Goal: Information Seeking & Learning: Learn about a topic

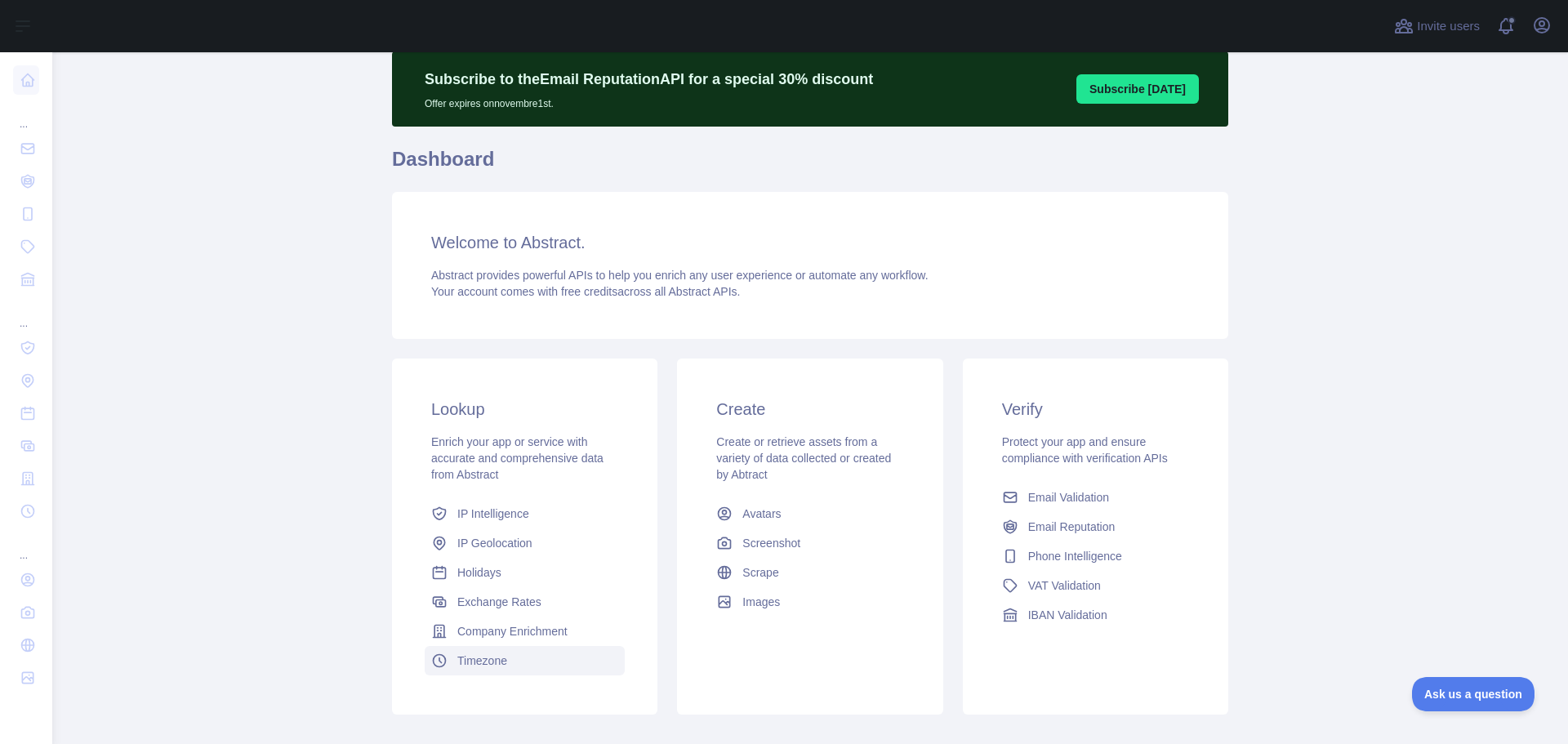
scroll to position [144, 0]
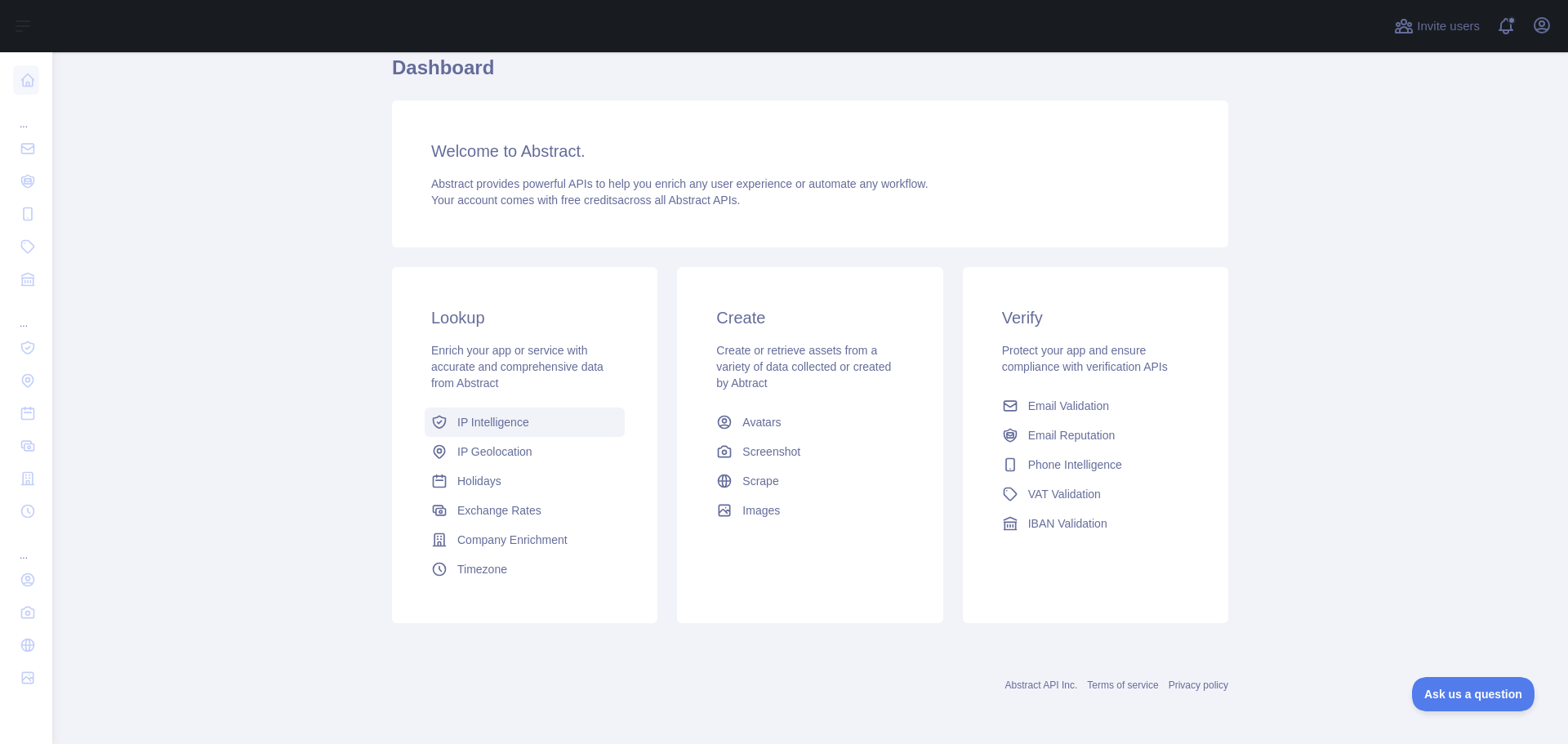
click at [515, 420] on span "IP Intelligence" at bounding box center [493, 422] width 72 height 16
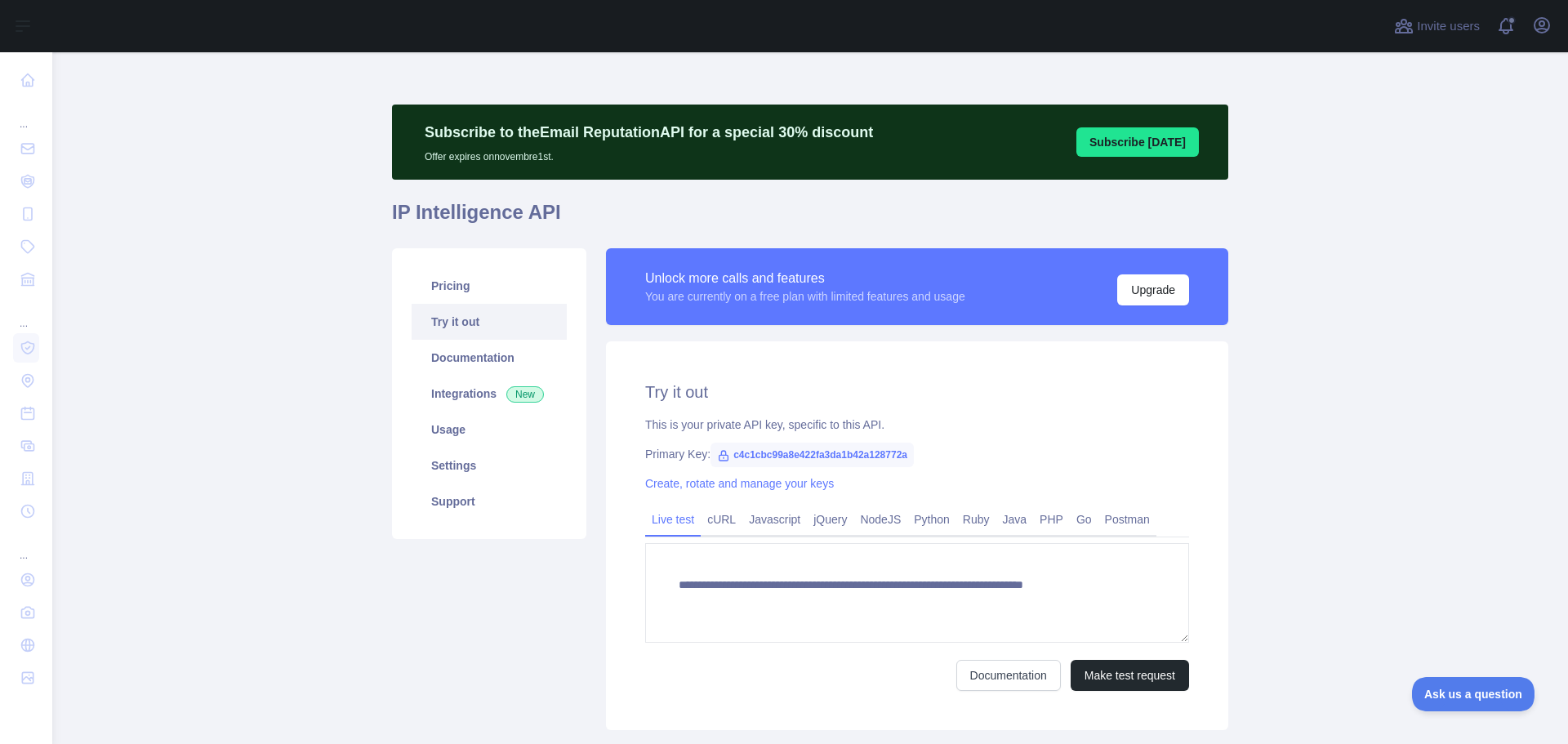
type textarea "**********"
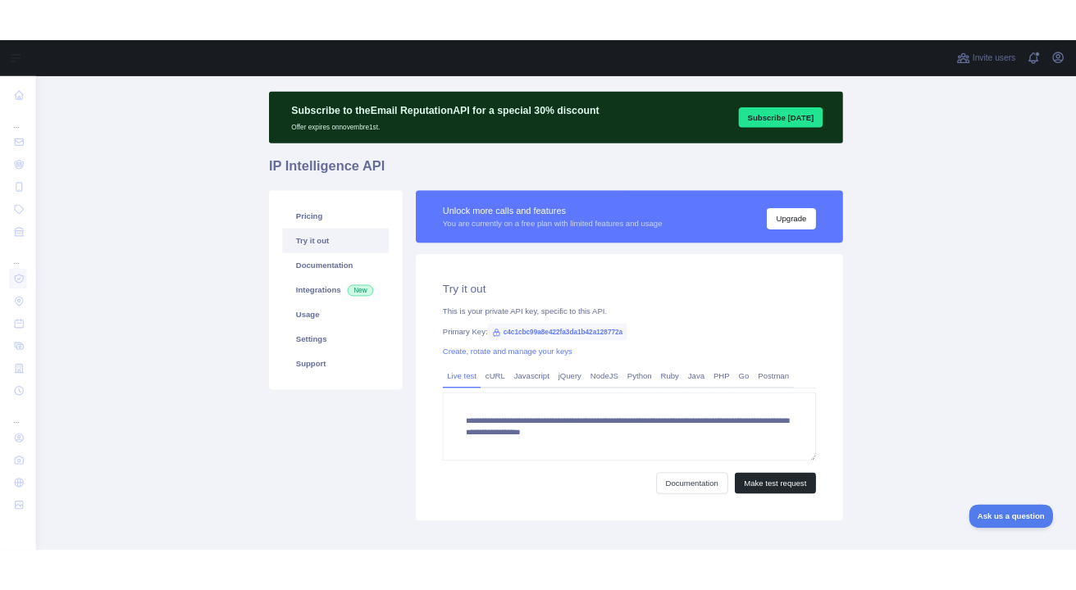
scroll to position [82, 0]
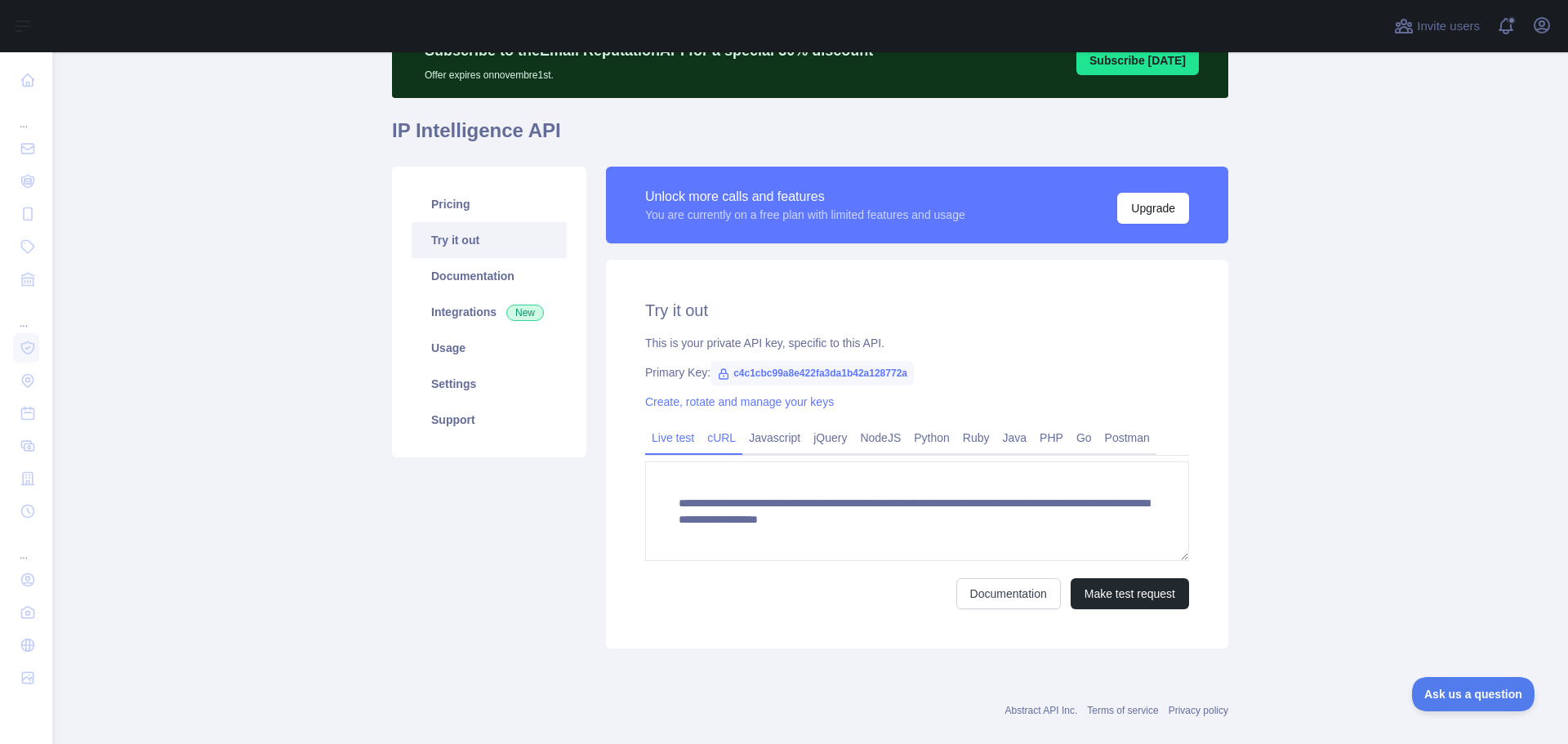
click at [724, 446] on link "cURL" at bounding box center [721, 437] width 42 height 26
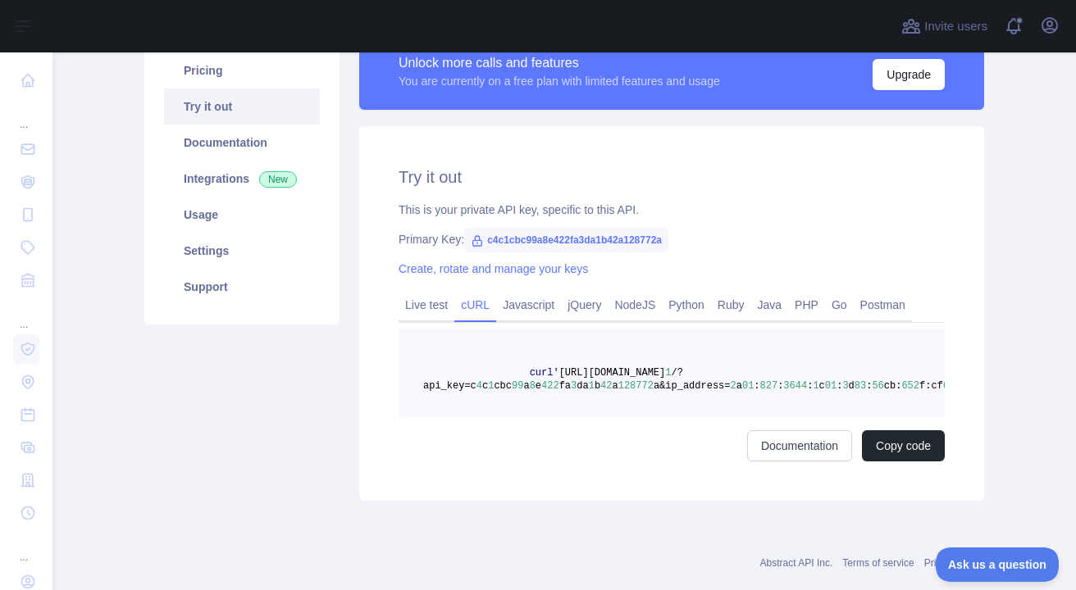
scroll to position [246, 0]
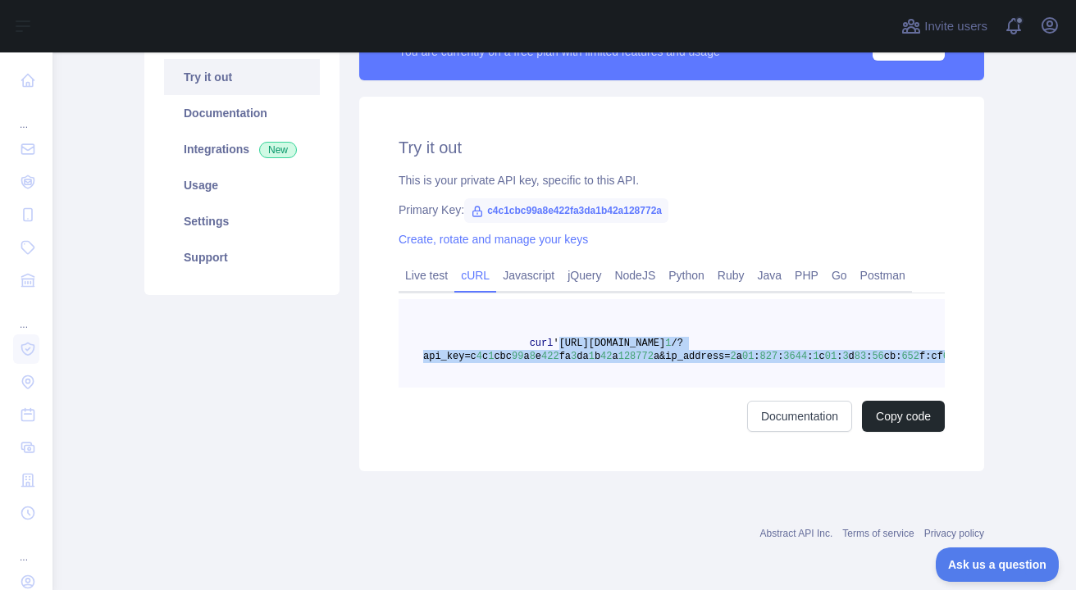
drag, startPoint x: 541, startPoint y: 340, endPoint x: 904, endPoint y: 357, distance: 363.6
click at [904, 357] on span "curl '[URL][DOMAIN_NAME] 1 /?api_key=c 4 c 1 cbc 99 a 8 e 422 fa 3 da 1 b 42 a …" at bounding box center [691, 350] width 537 height 25
copy span "'[URL][DOMAIN_NAME] 1 /?api_key=c 4 c 1 cbc 99 a 8 e 422 fa 3 da 1 b 42 a 12877…"
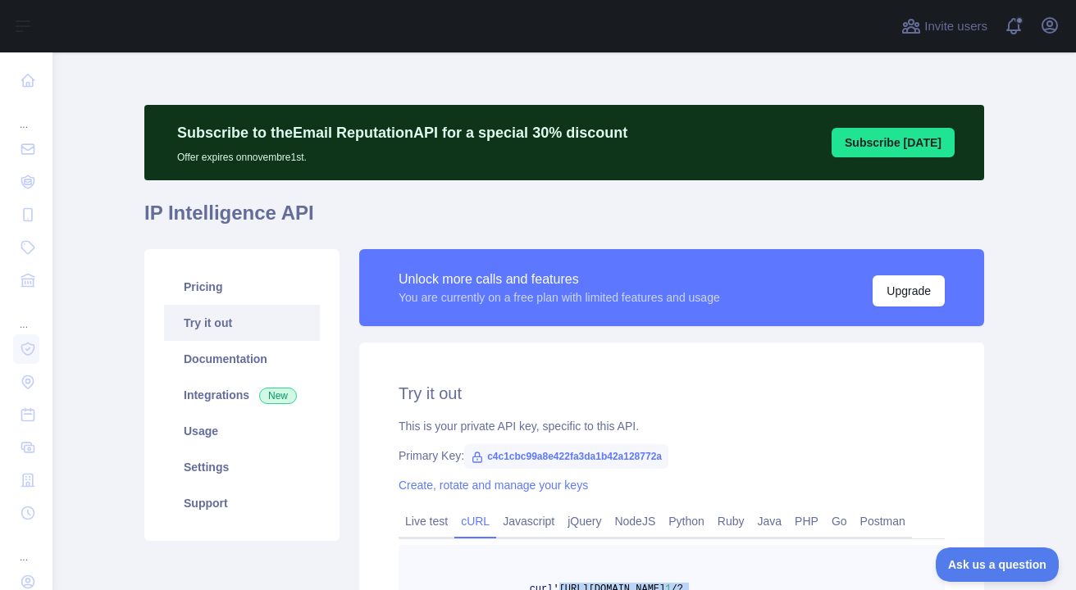
scroll to position [82, 0]
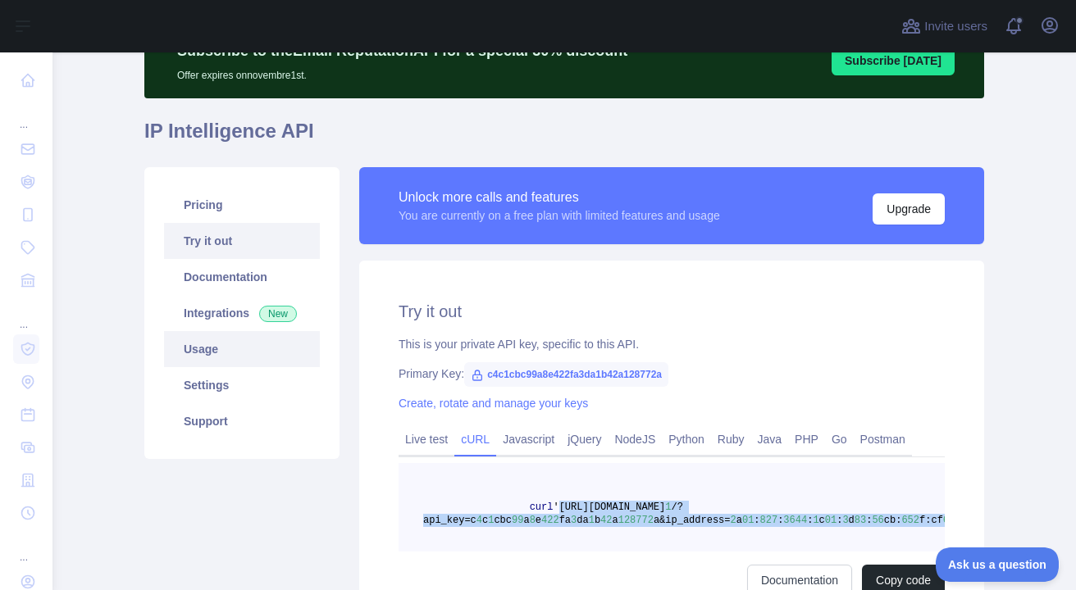
click at [223, 351] on link "Usage" at bounding box center [242, 349] width 156 height 36
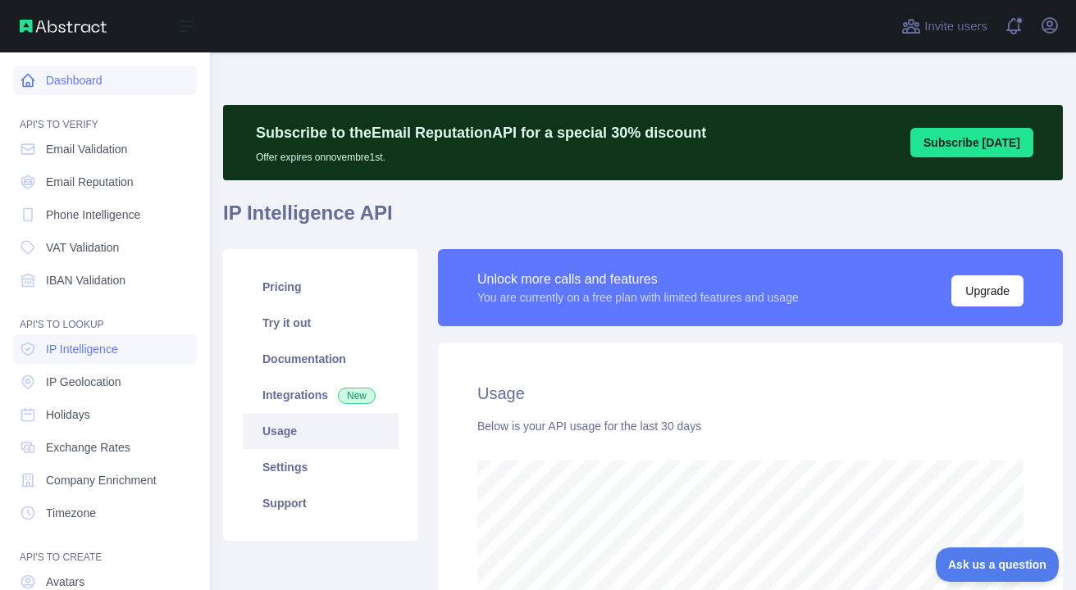
click at [90, 82] on link "Dashboard" at bounding box center [105, 81] width 184 height 30
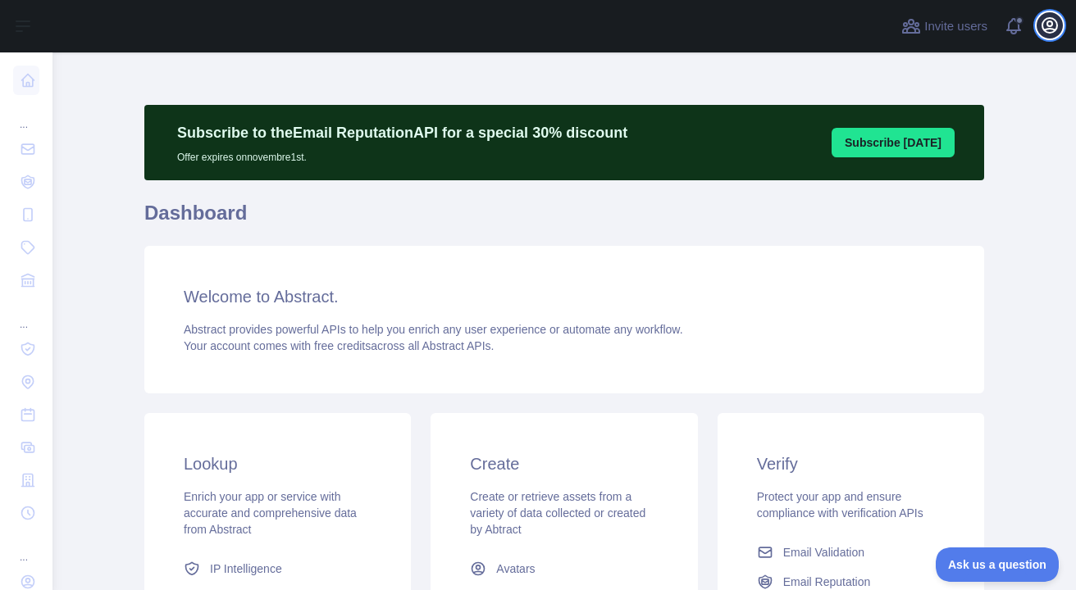
click at [1040, 27] on icon "button" at bounding box center [1050, 26] width 20 height 20
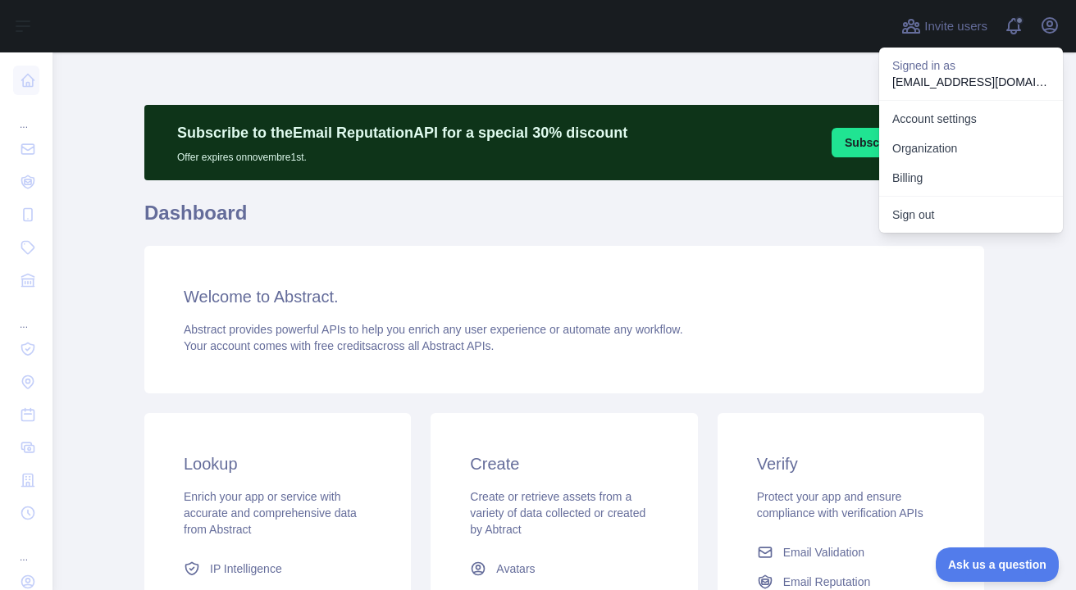
click at [94, 219] on main "Subscribe to the Email Reputation API for a special 30 % discount Offer expires…" at bounding box center [563, 321] width 1023 height 538
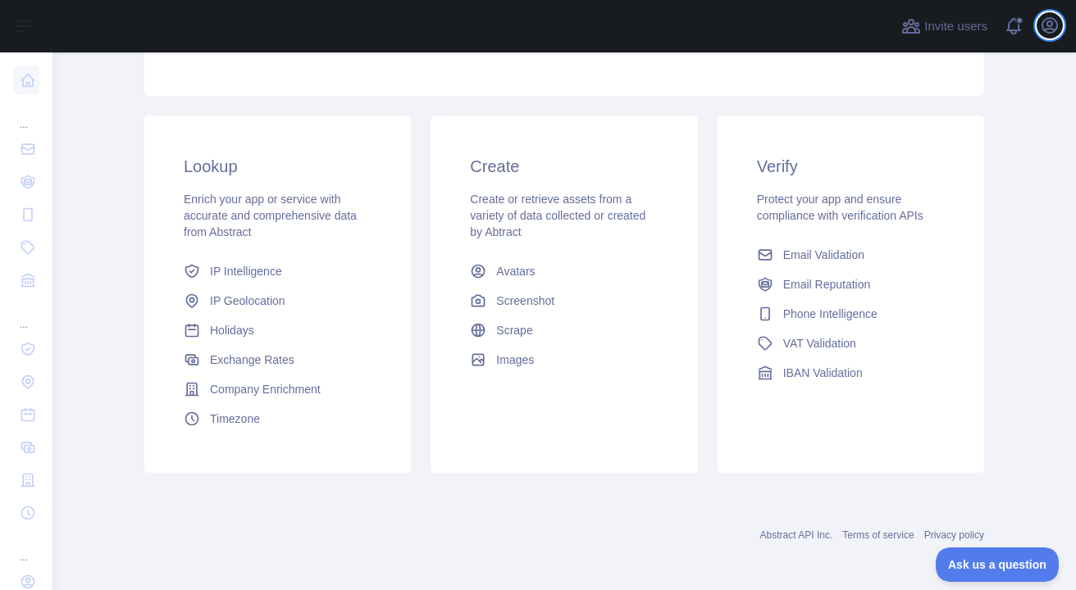
scroll to position [302, 0]
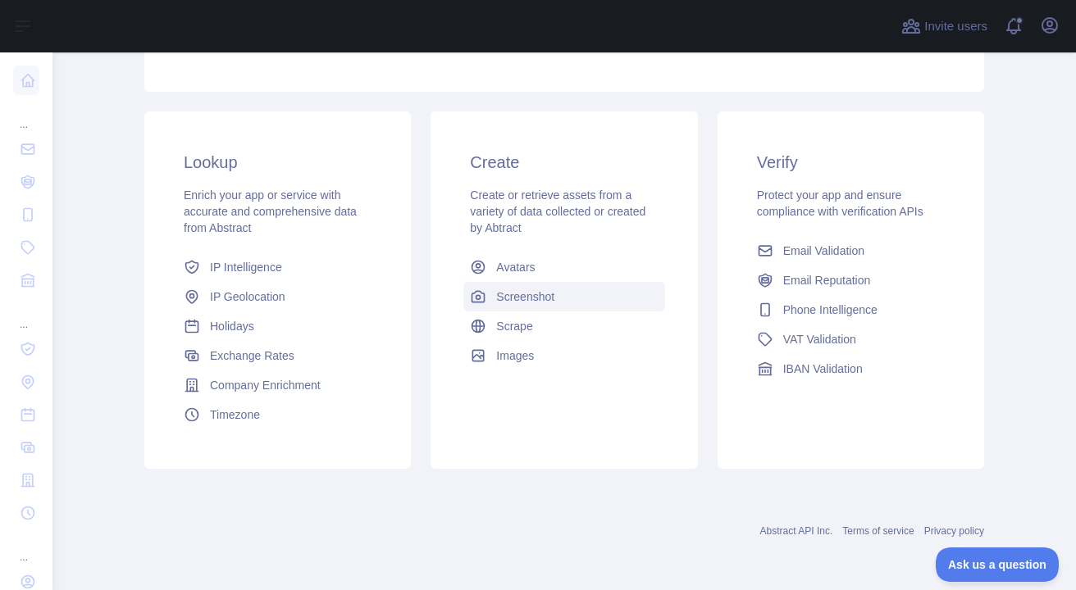
click at [544, 300] on span "Screenshot" at bounding box center [525, 297] width 58 height 16
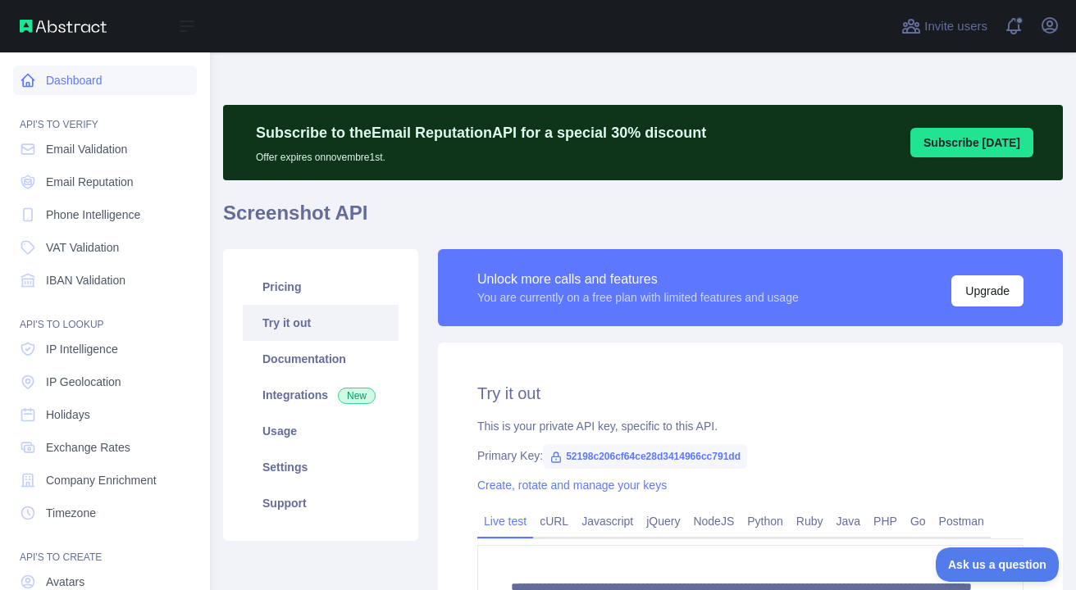
click at [25, 72] on icon at bounding box center [28, 80] width 16 height 16
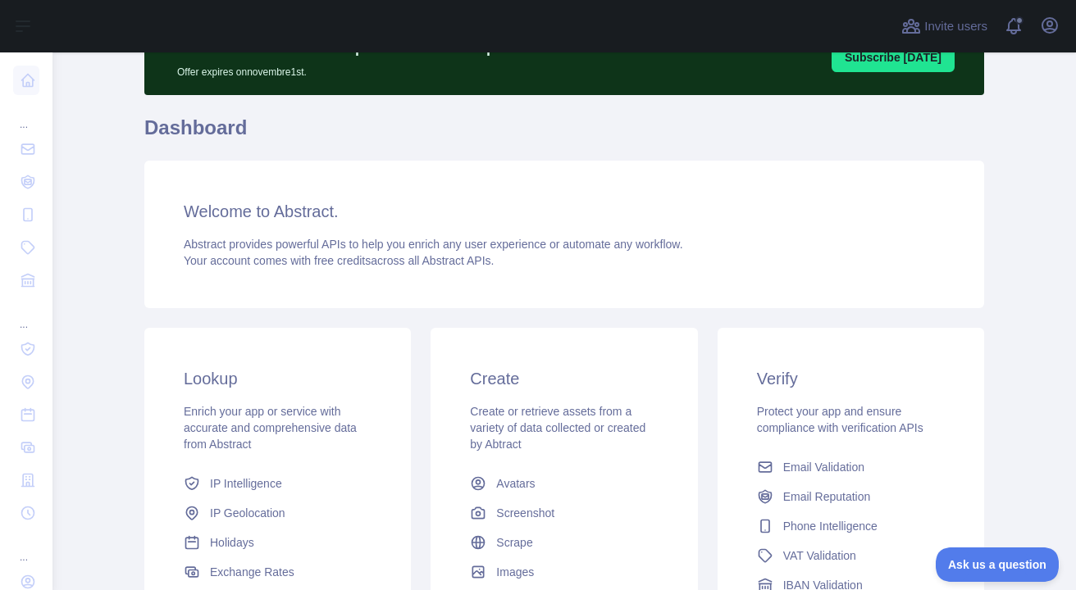
scroll to position [246, 0]
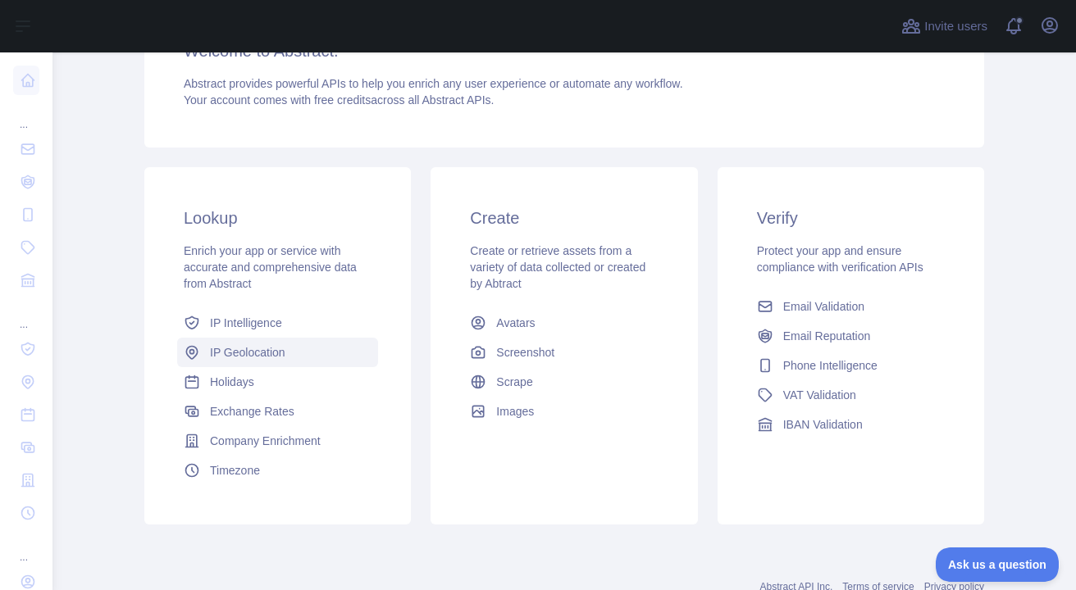
click at [262, 357] on span "IP Geolocation" at bounding box center [247, 352] width 75 height 16
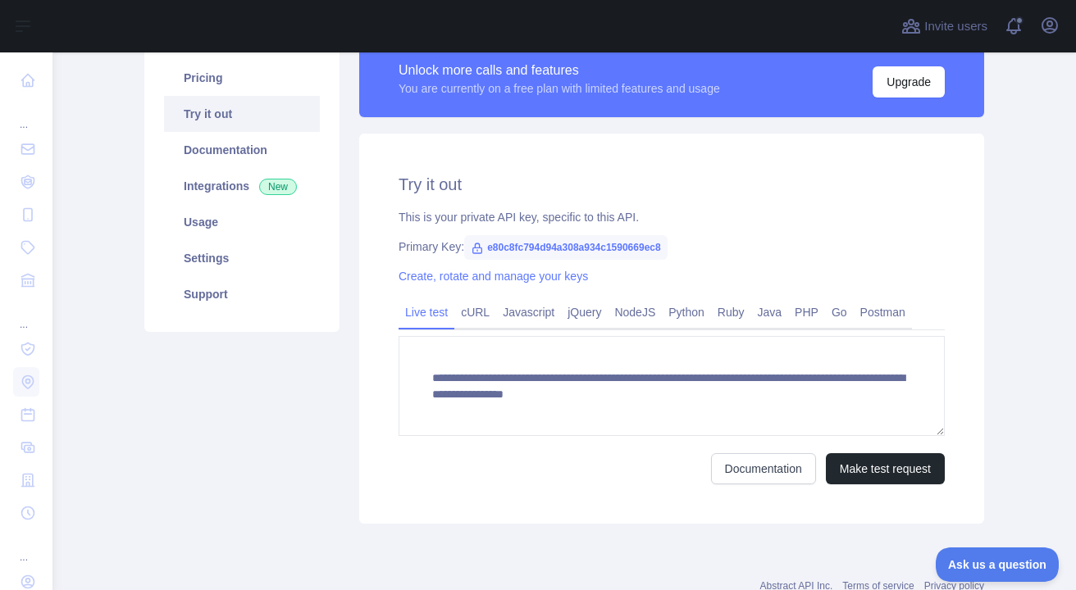
scroll to position [246, 0]
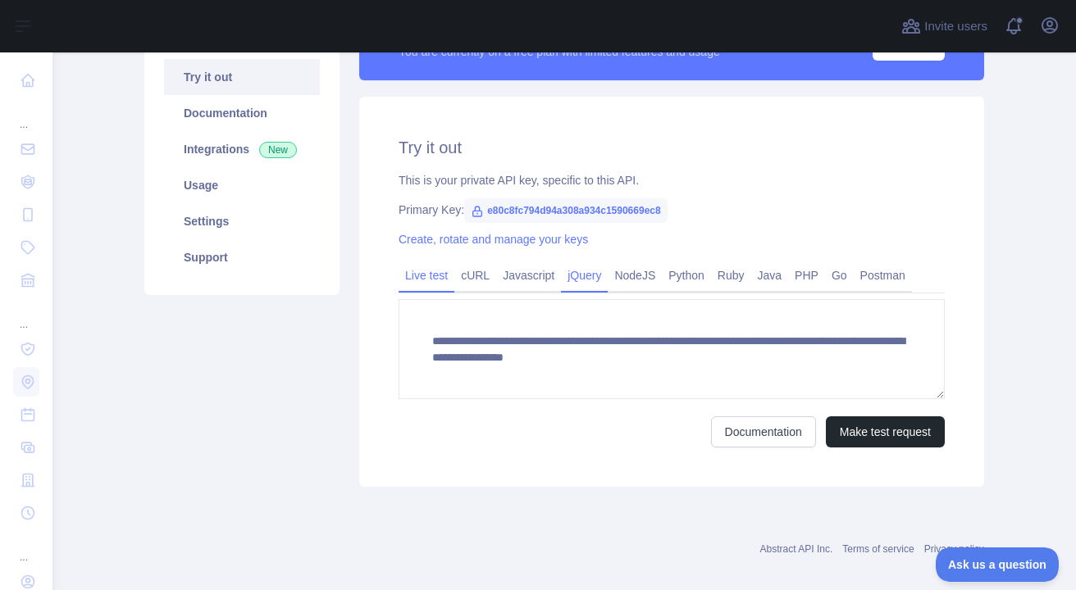
click at [561, 281] on link "jQuery" at bounding box center [584, 275] width 47 height 26
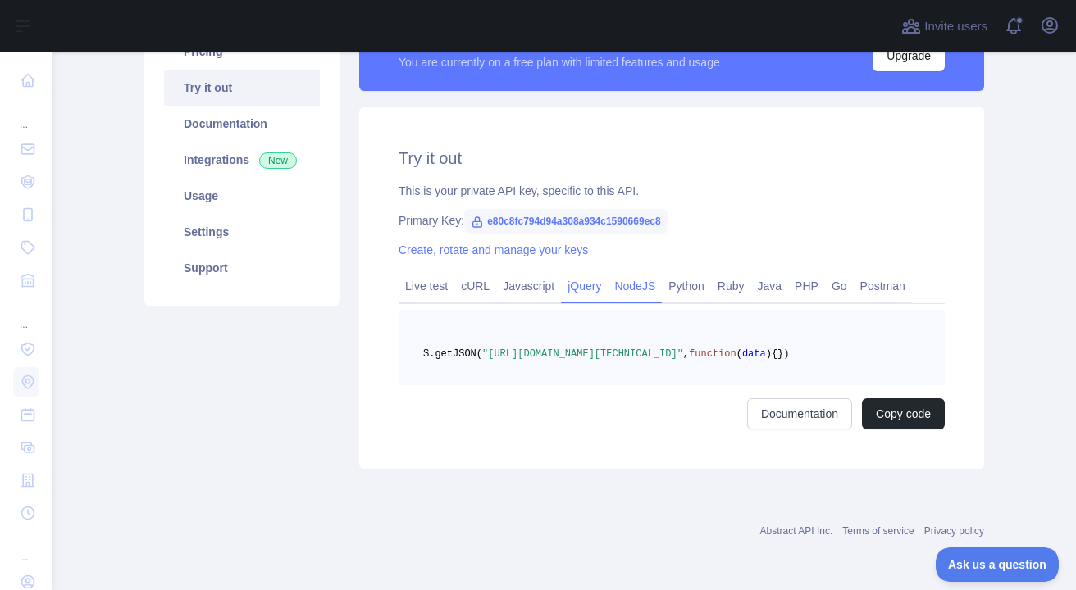
click at [619, 279] on link "NodeJS" at bounding box center [635, 286] width 54 height 26
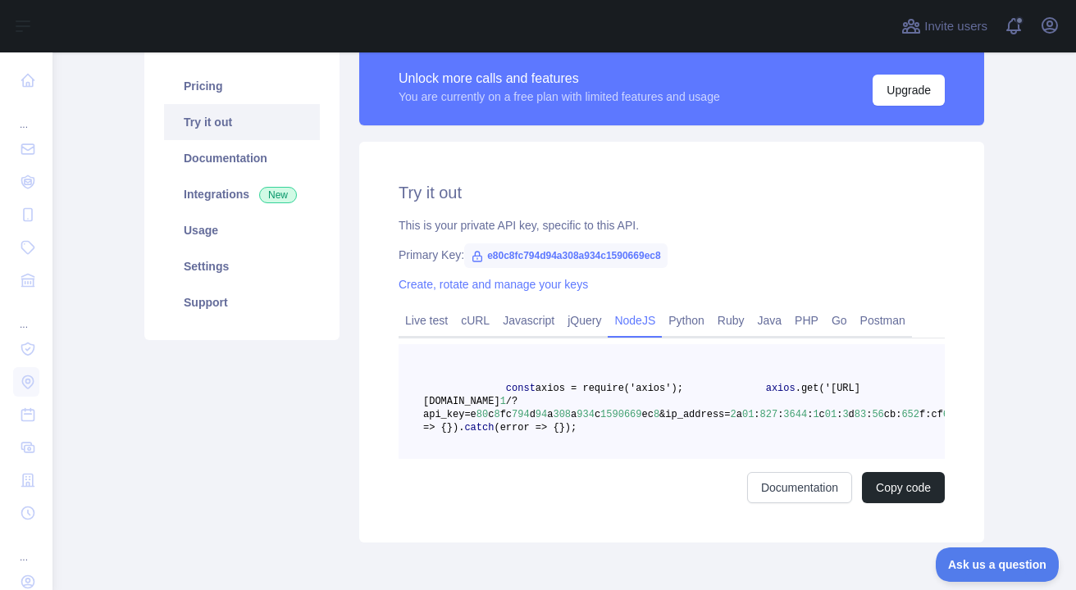
scroll to position [164, 0]
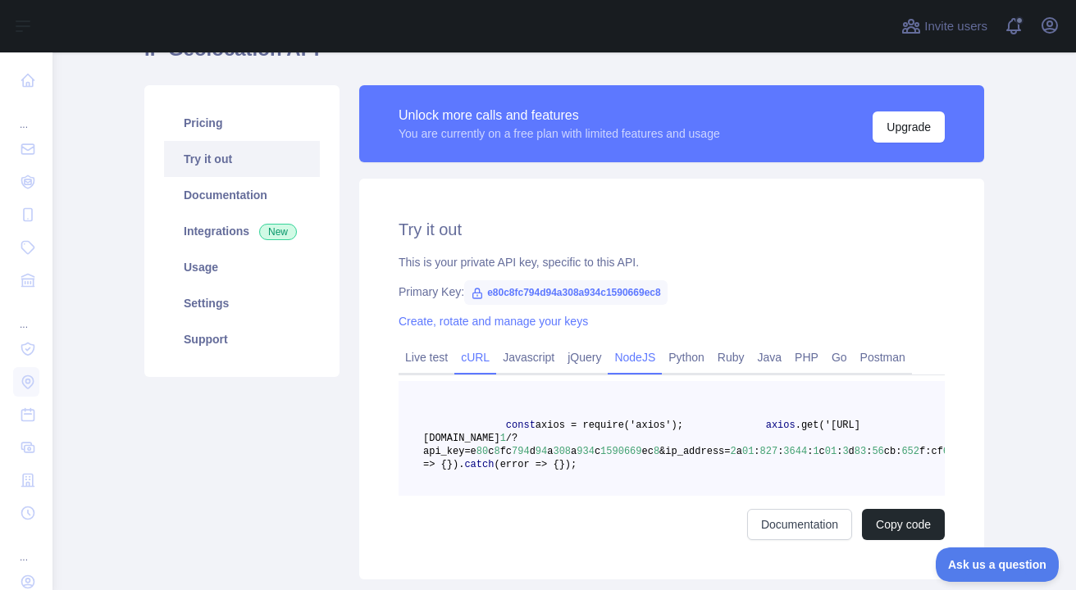
click at [477, 355] on link "cURL" at bounding box center [475, 357] width 42 height 26
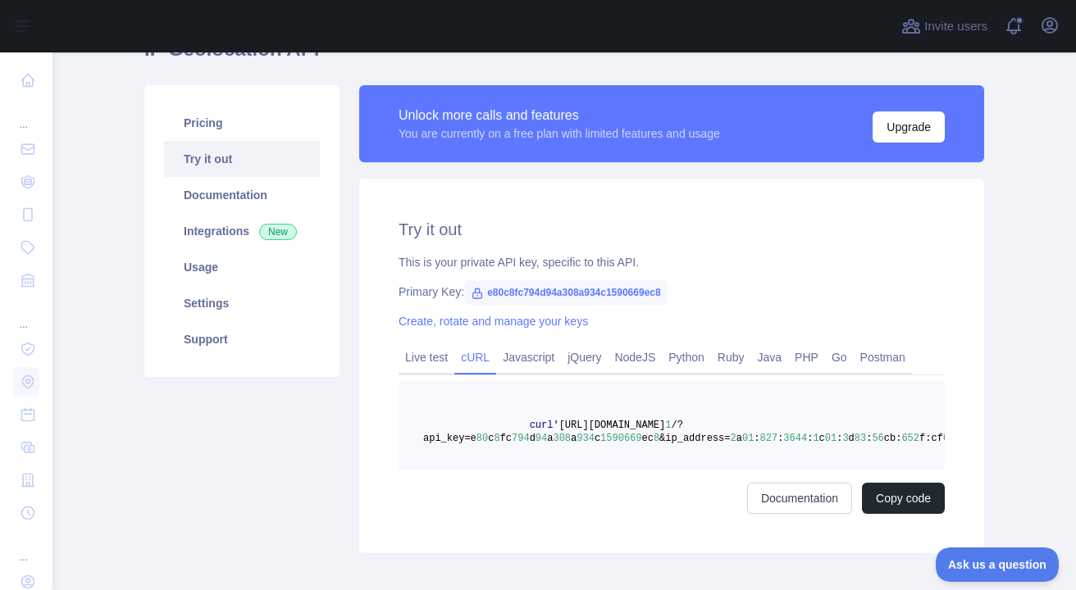
click at [234, 152] on link "Try it out" at bounding box center [242, 159] width 156 height 36
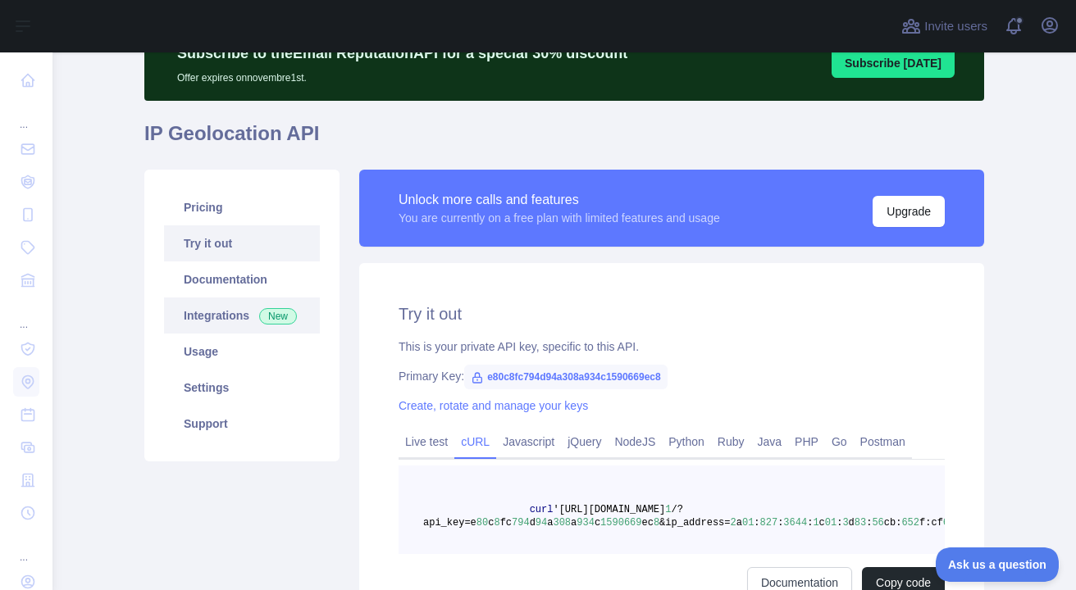
scroll to position [0, 0]
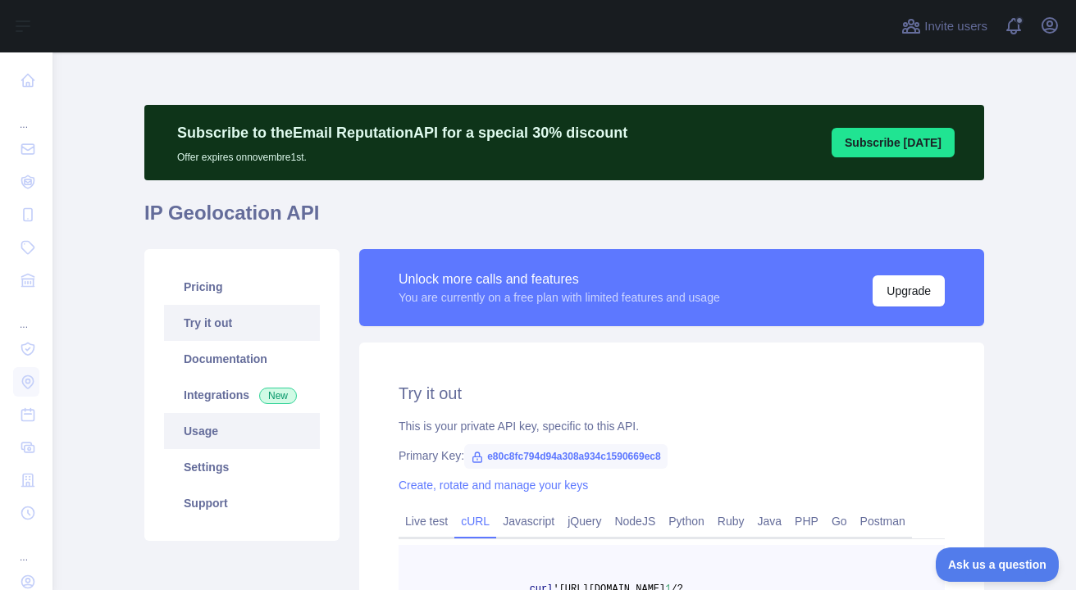
click at [253, 448] on link "Usage" at bounding box center [242, 431] width 156 height 36
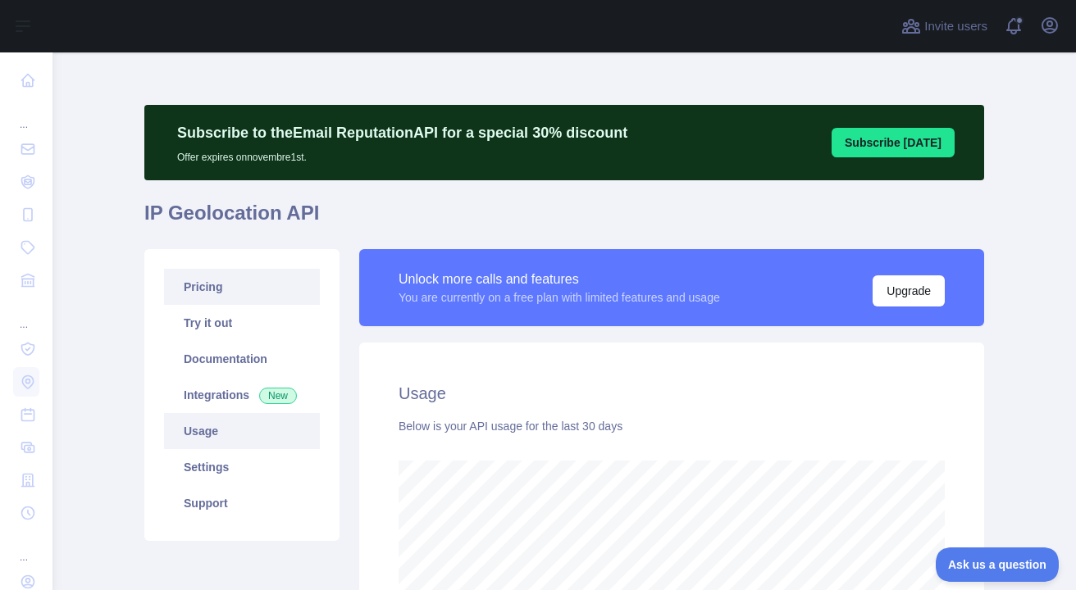
click at [225, 280] on link "Pricing" at bounding box center [242, 287] width 156 height 36
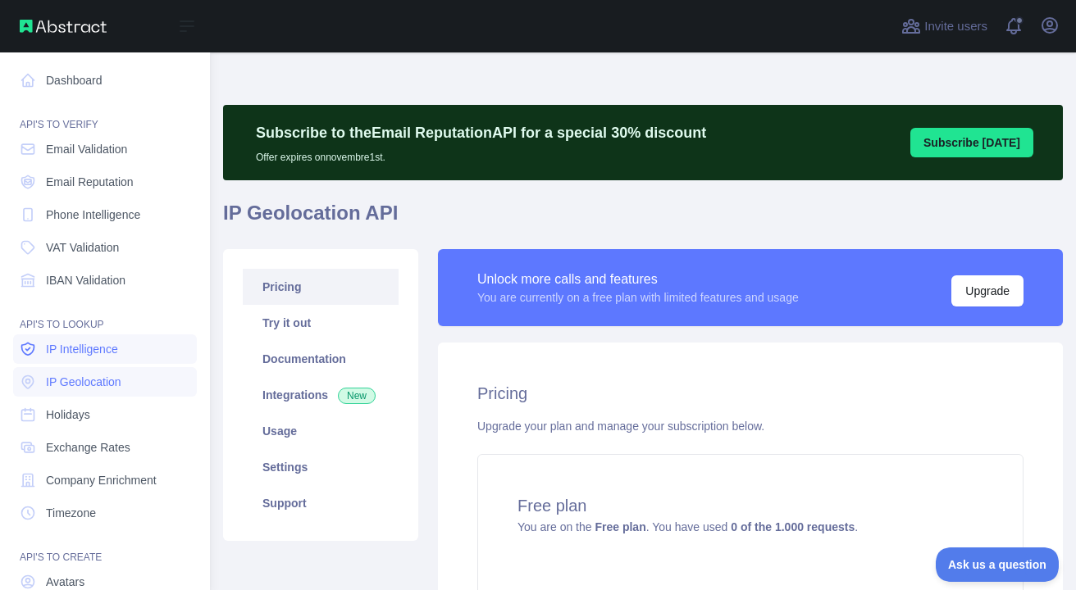
click at [99, 351] on span "IP Intelligence" at bounding box center [82, 349] width 72 height 16
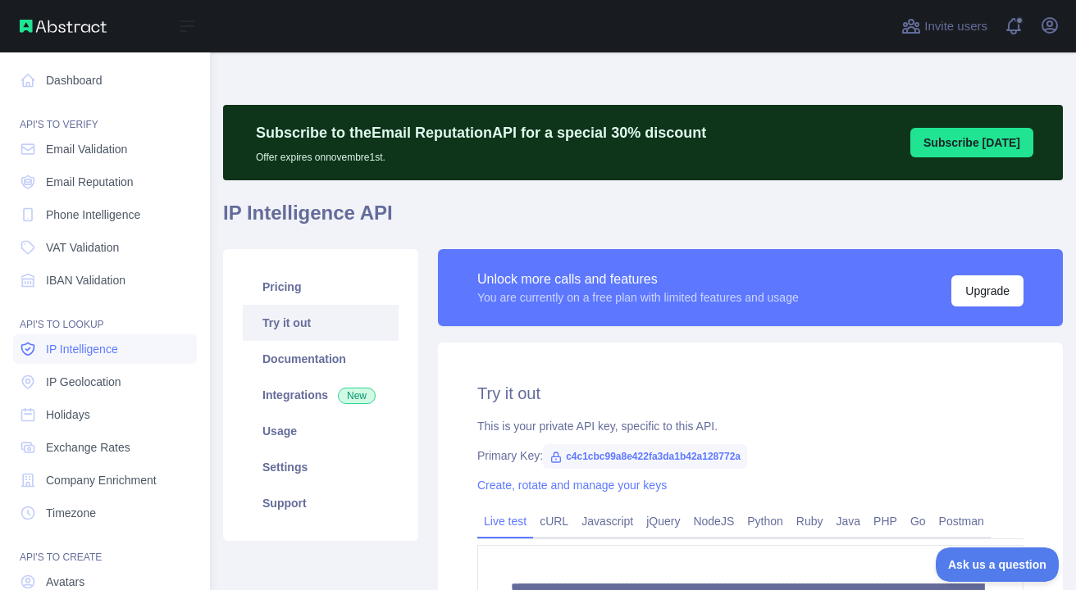
click at [107, 347] on span "IP Intelligence" at bounding box center [82, 349] width 72 height 16
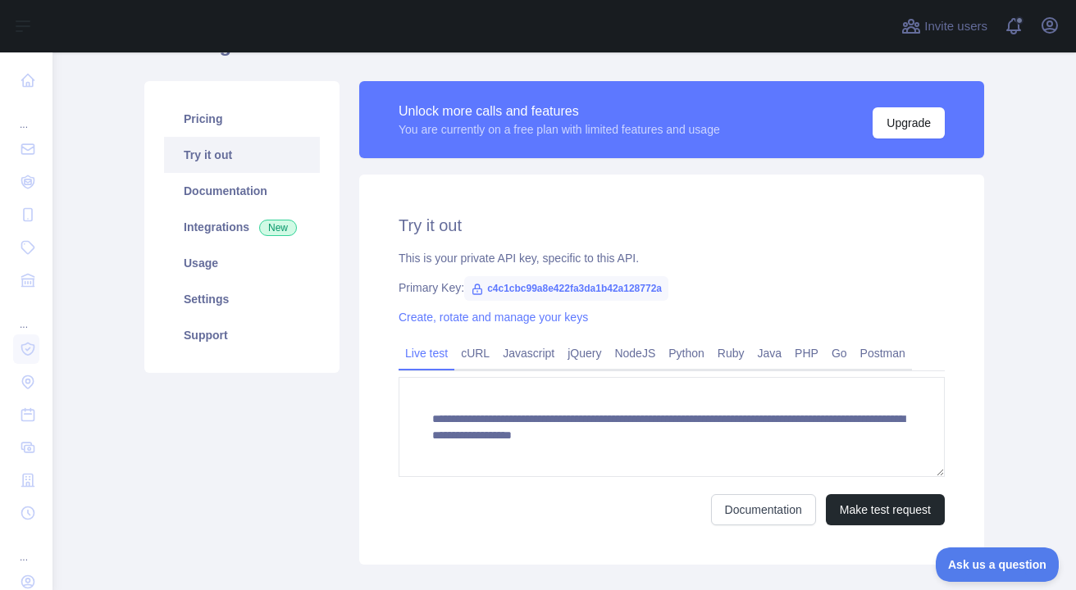
scroll to position [164, 0]
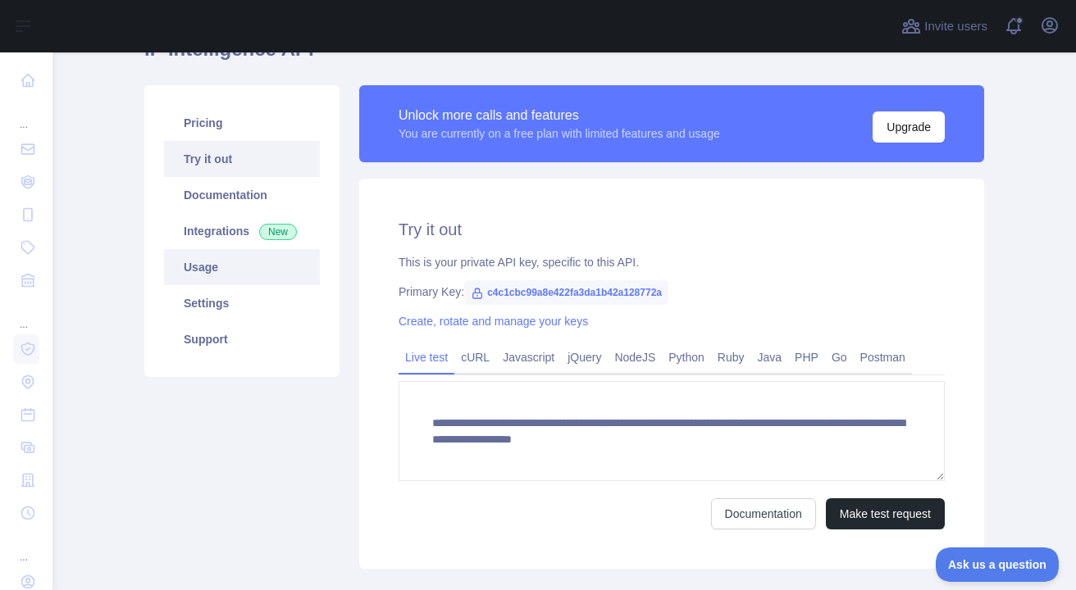
click at [234, 278] on link "Usage" at bounding box center [242, 267] width 156 height 36
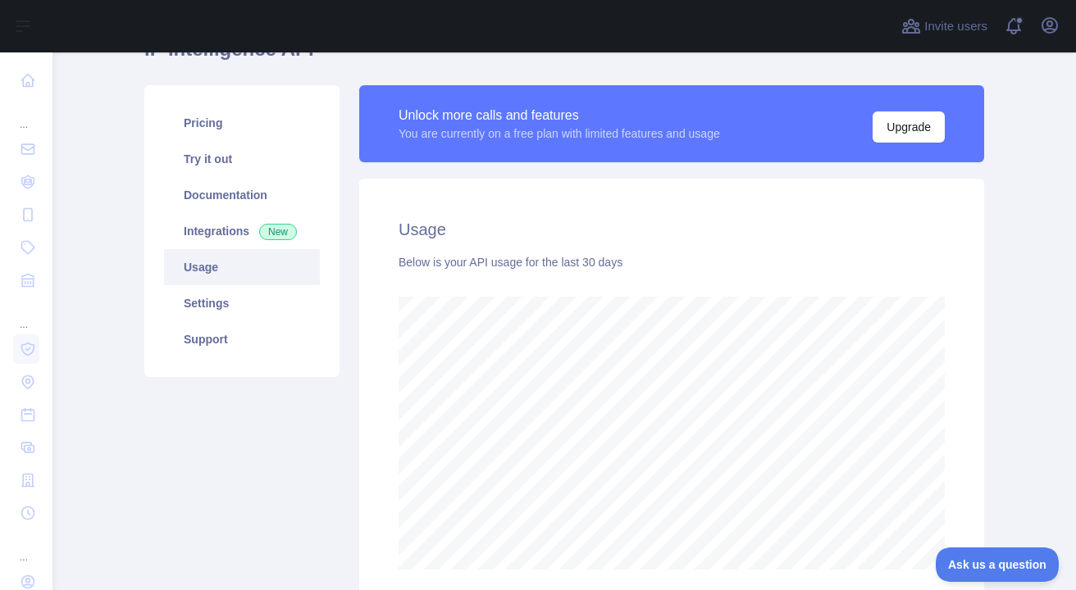
scroll to position [538, 1011]
click at [251, 295] on link "Settings" at bounding box center [242, 303] width 156 height 36
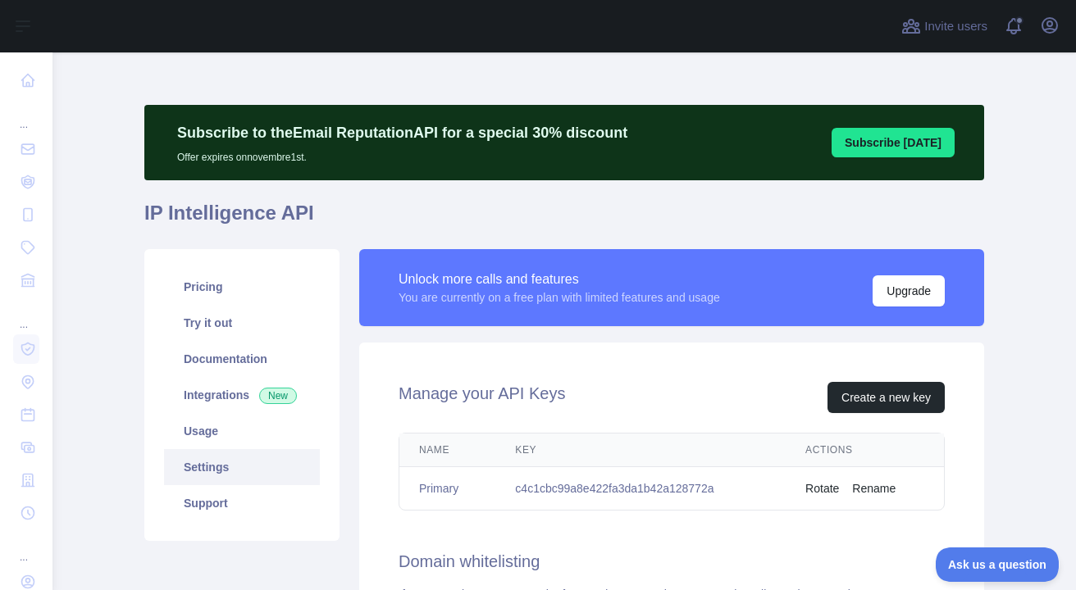
scroll to position [82, 0]
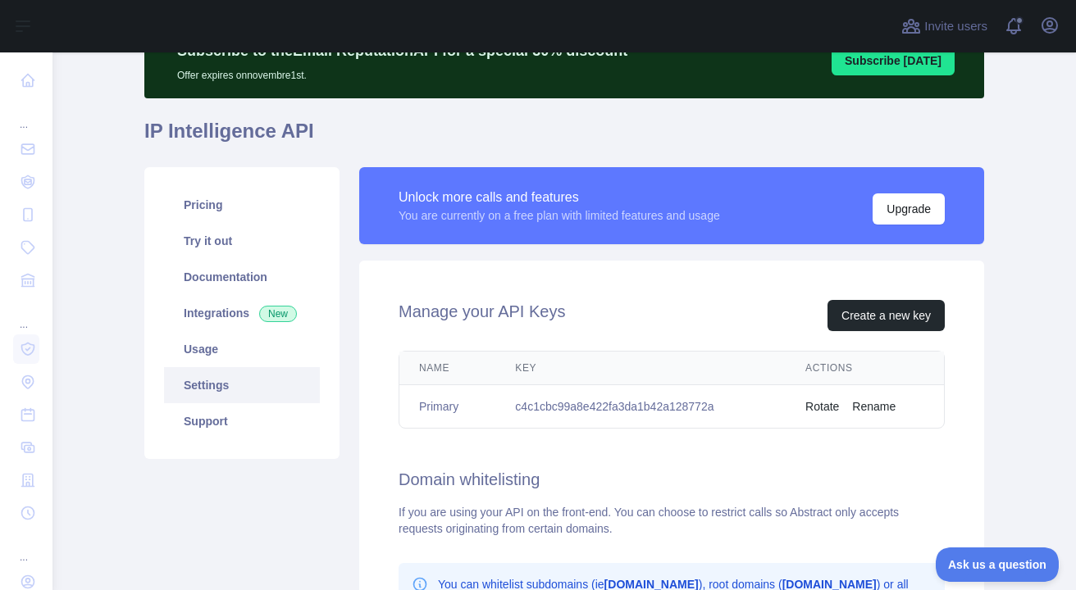
click at [221, 382] on link "Settings" at bounding box center [242, 385] width 156 height 36
click at [227, 356] on link "Usage" at bounding box center [242, 349] width 156 height 36
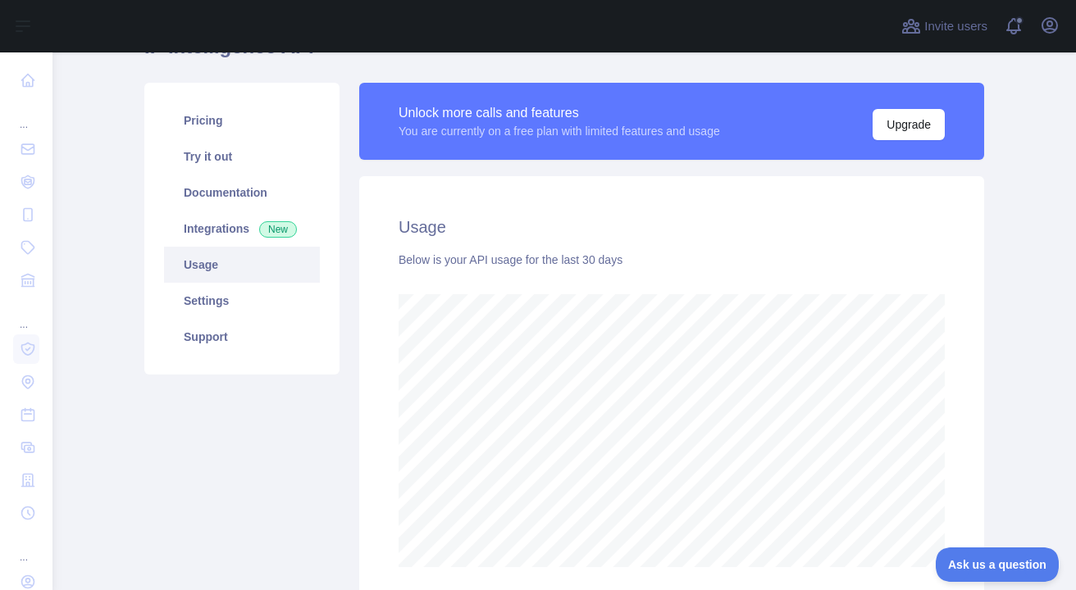
scroll to position [246, 0]
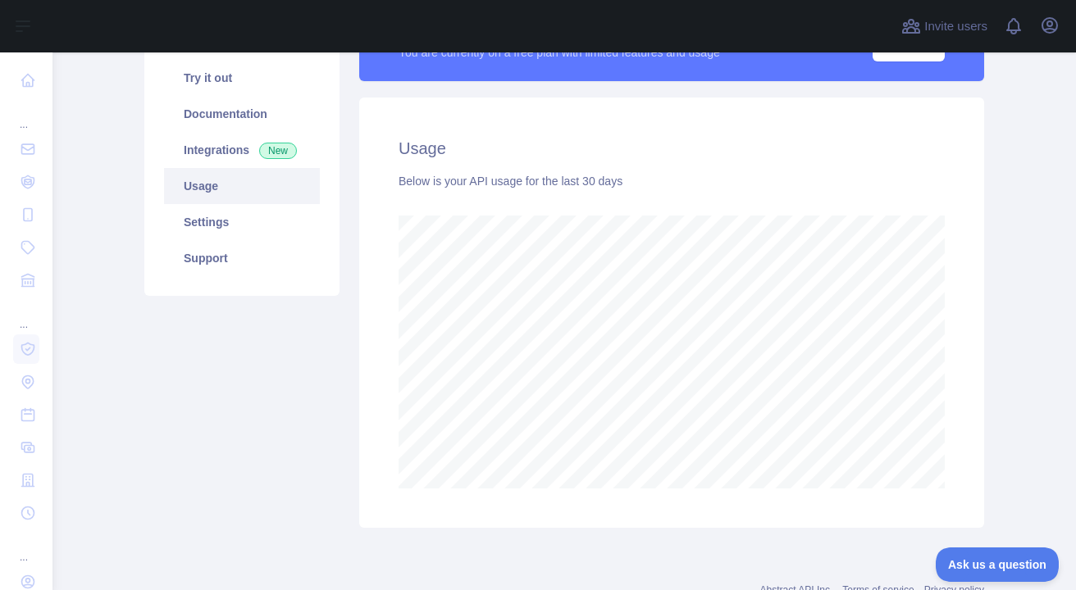
scroll to position [246, 0]
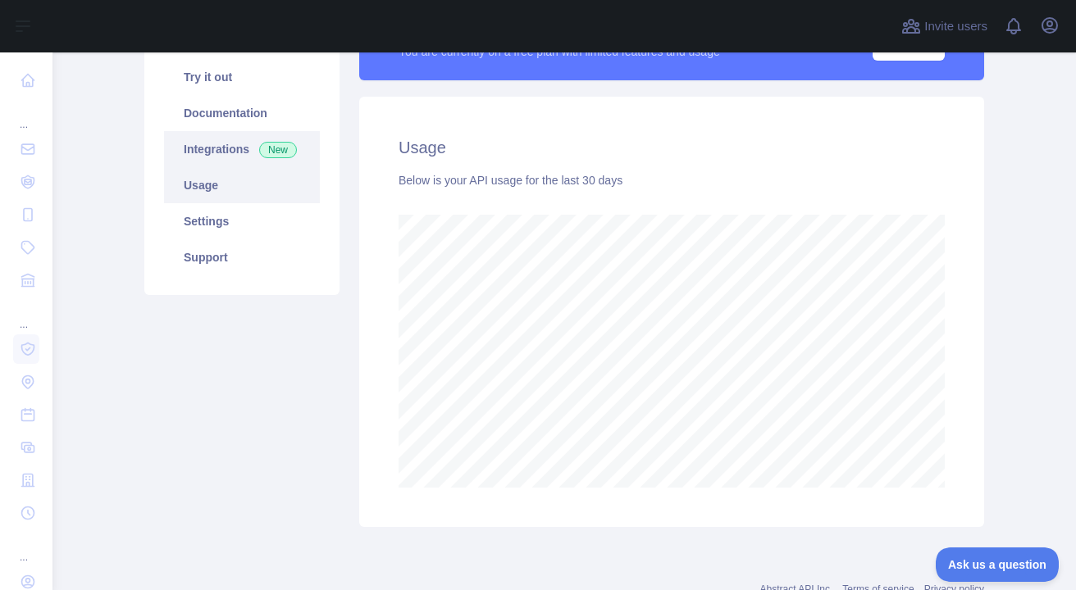
click at [225, 155] on link "Integrations New" at bounding box center [242, 149] width 156 height 36
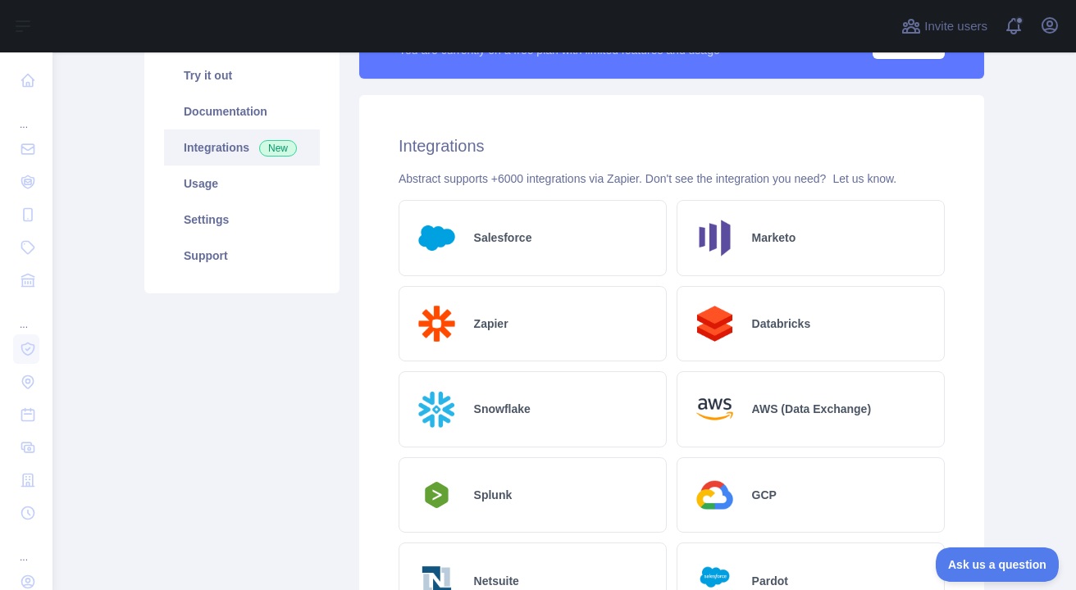
scroll to position [54, 0]
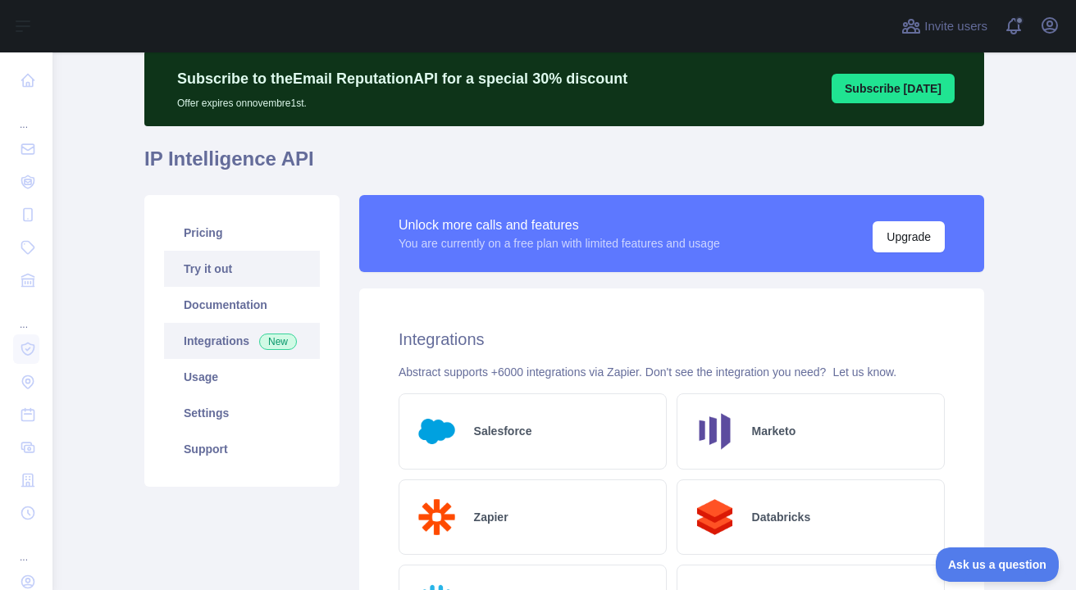
click at [237, 268] on link "Try it out" at bounding box center [242, 269] width 156 height 36
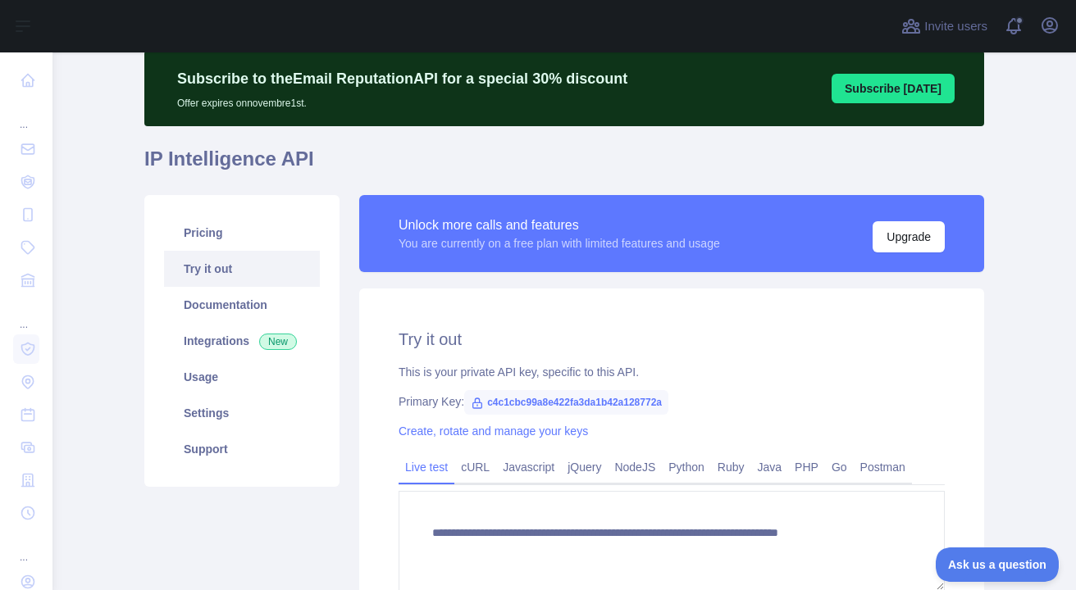
type textarea "**********"
click at [480, 477] on link "cURL" at bounding box center [475, 467] width 42 height 26
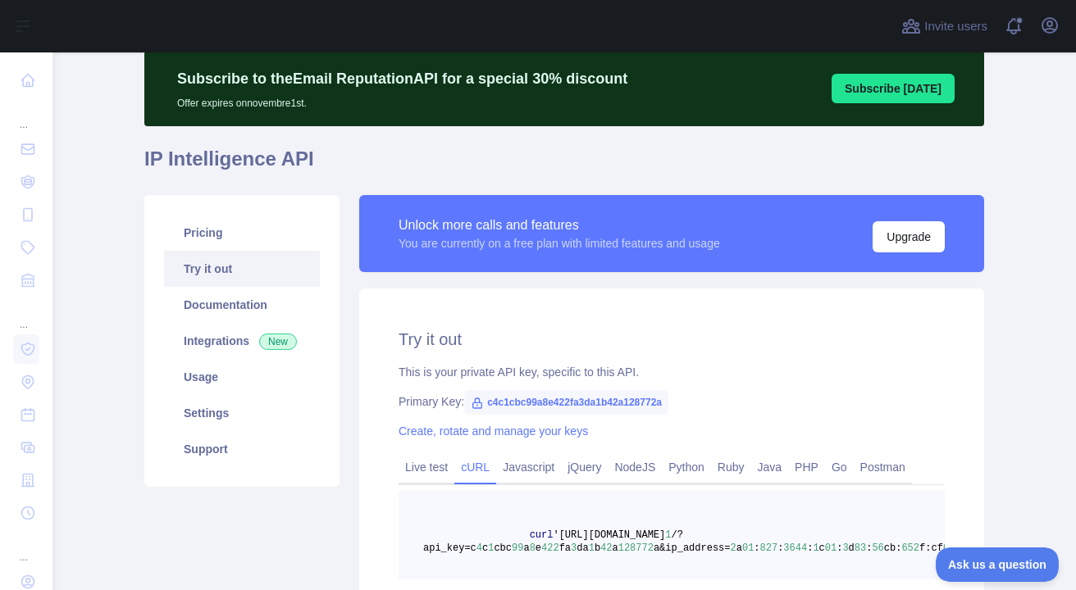
scroll to position [218, 0]
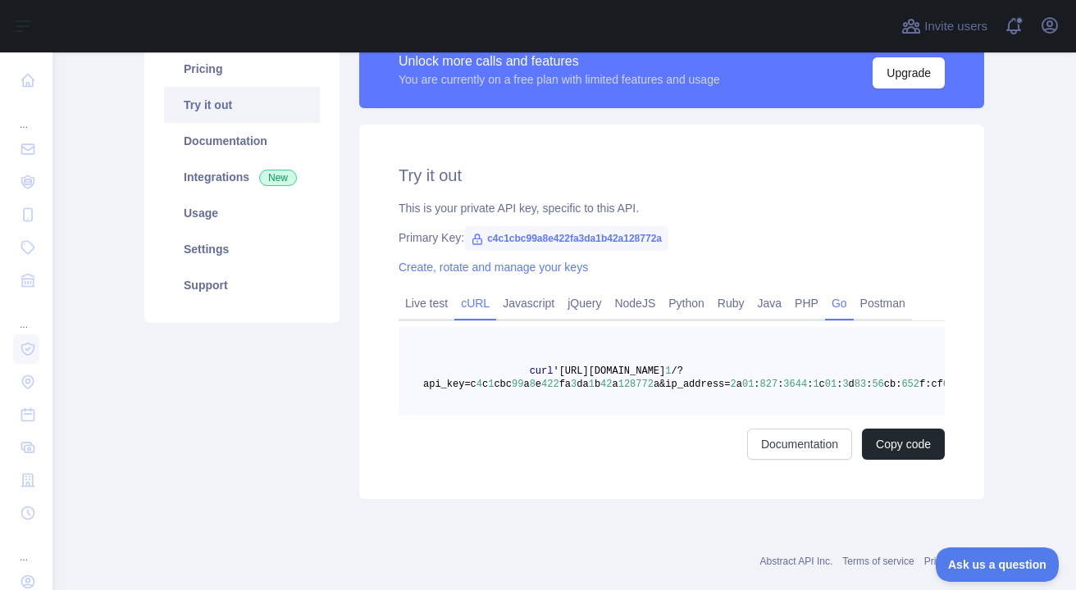
click at [831, 295] on link "Go" at bounding box center [839, 303] width 29 height 26
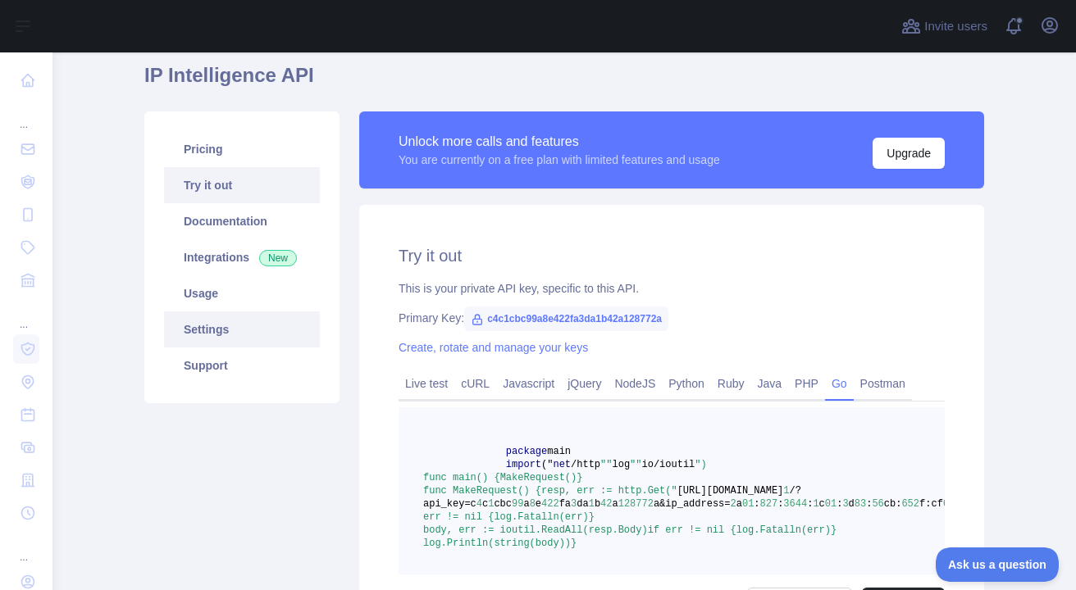
scroll to position [136, 0]
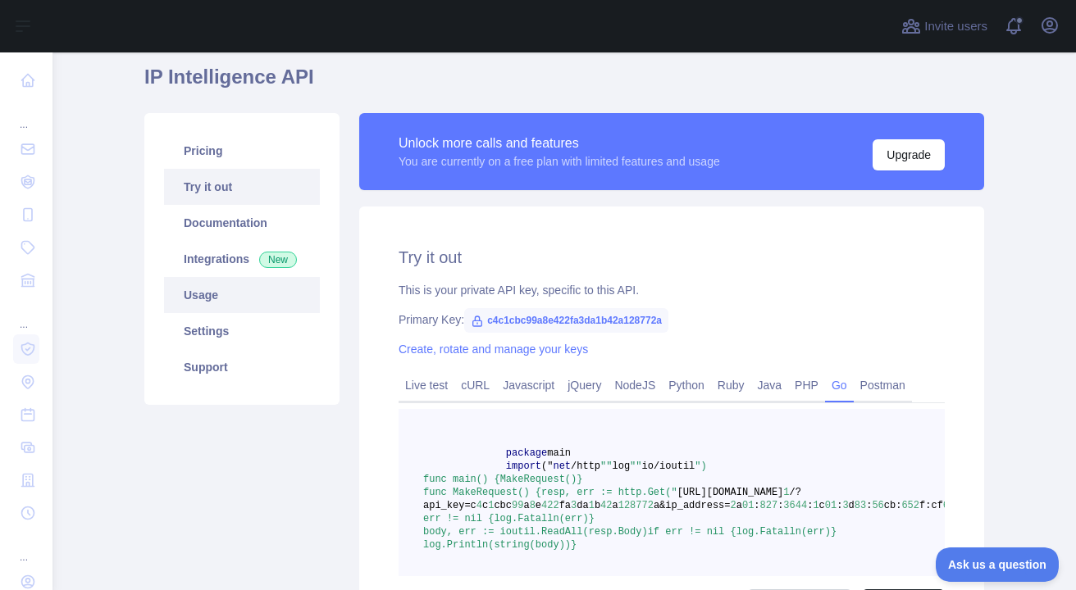
click at [233, 298] on link "Usage" at bounding box center [242, 295] width 156 height 36
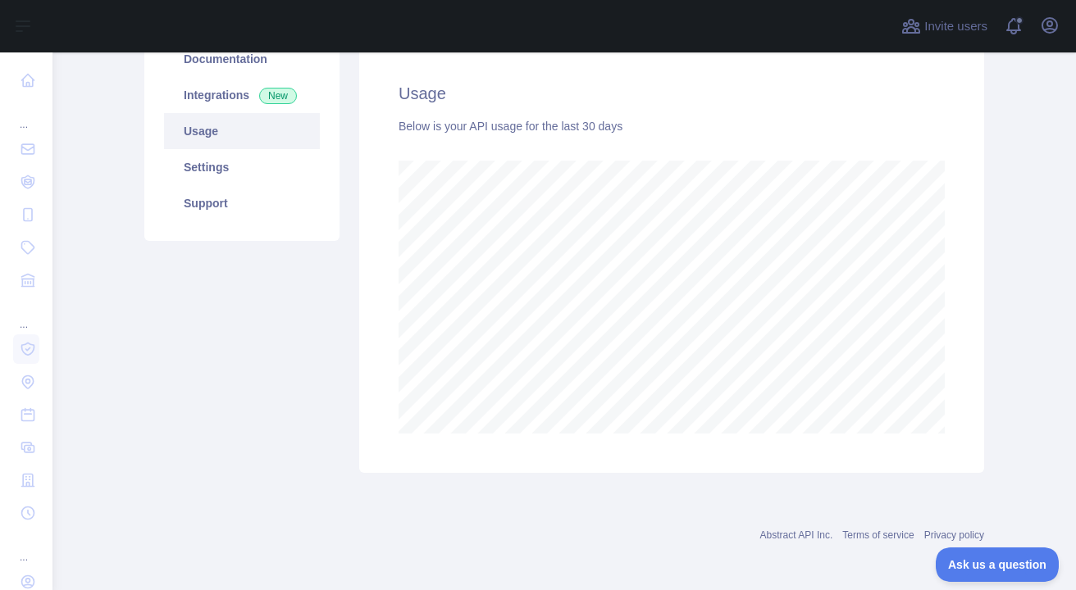
scroll to position [218, 0]
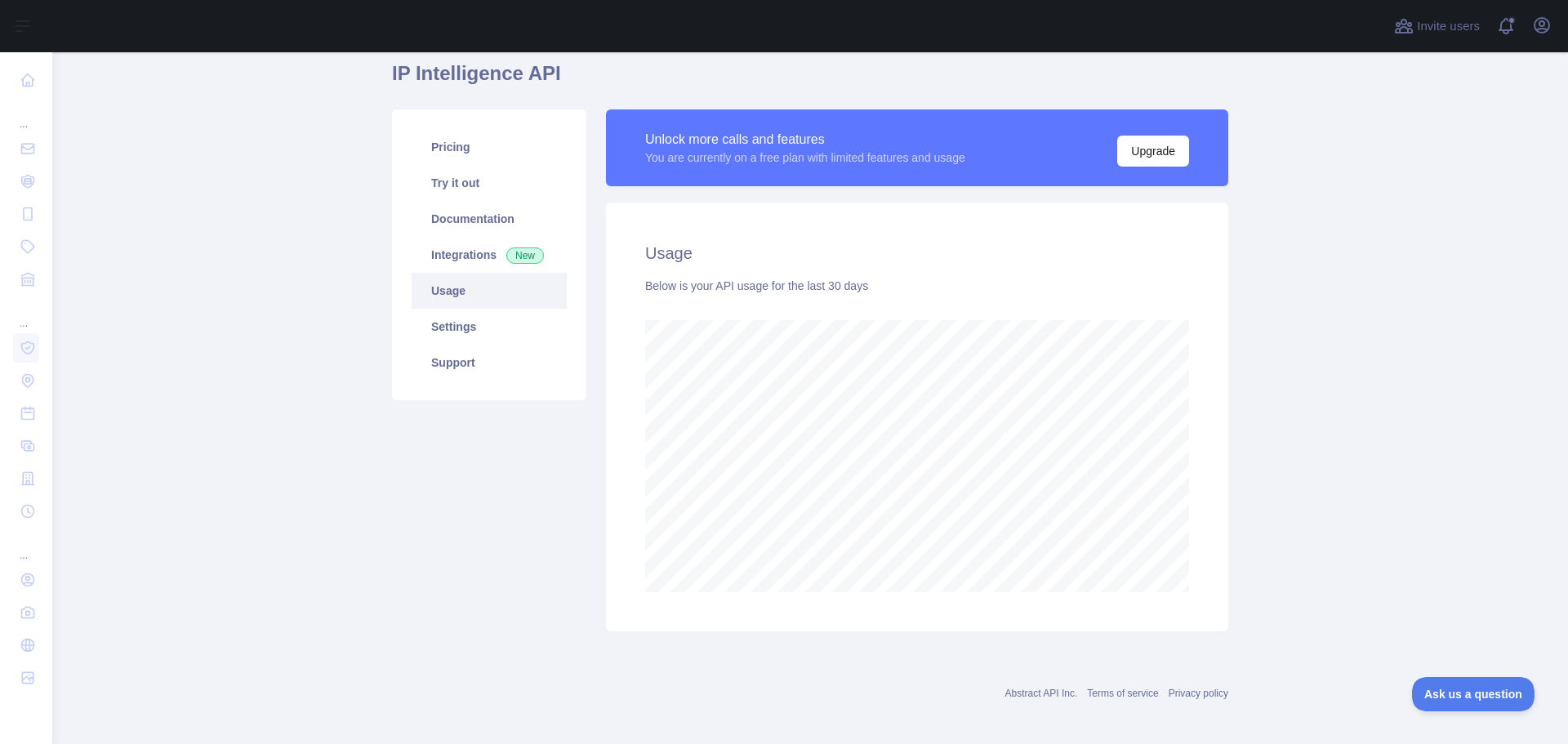
scroll to position [147, 0]
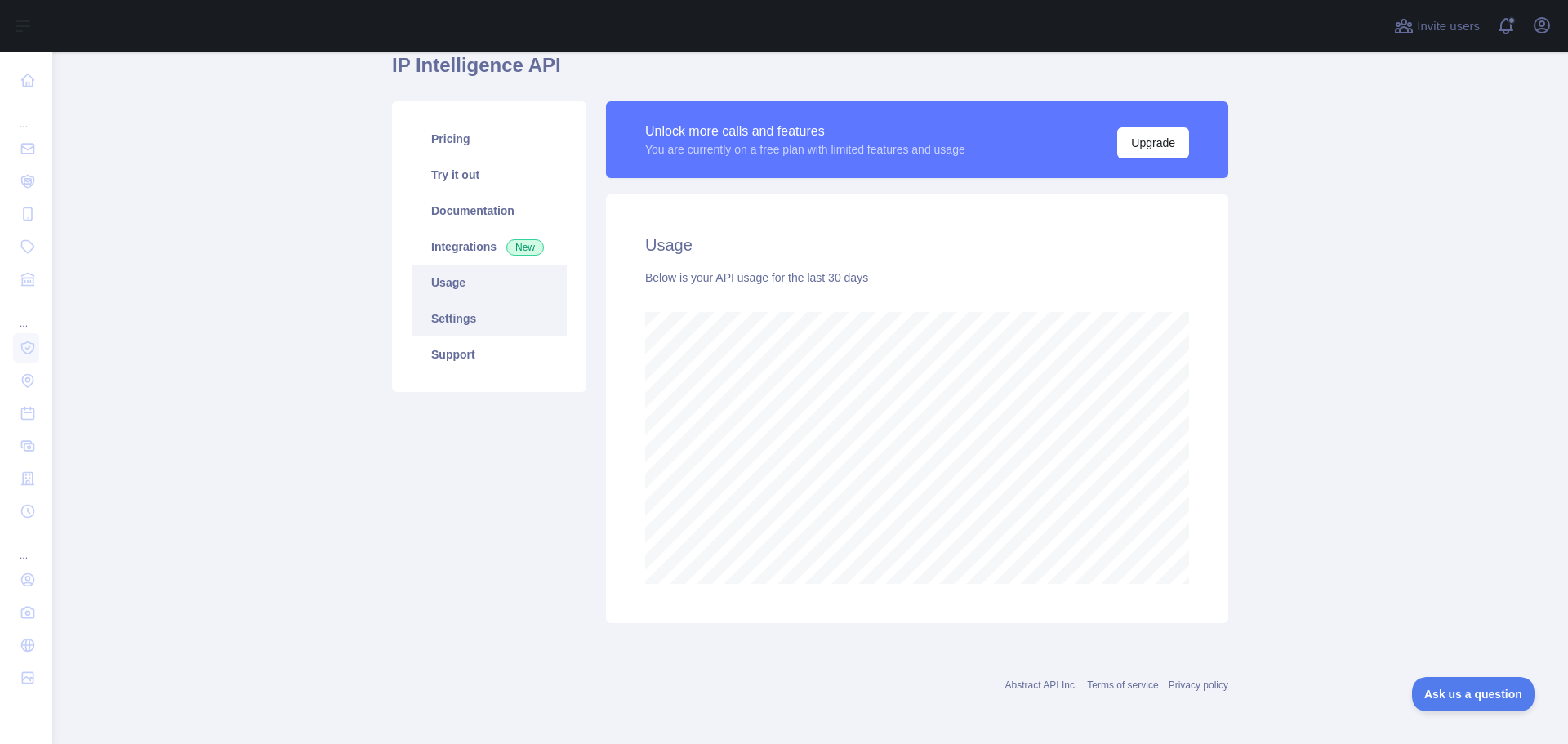
click at [496, 319] on link "Settings" at bounding box center [489, 319] width 155 height 36
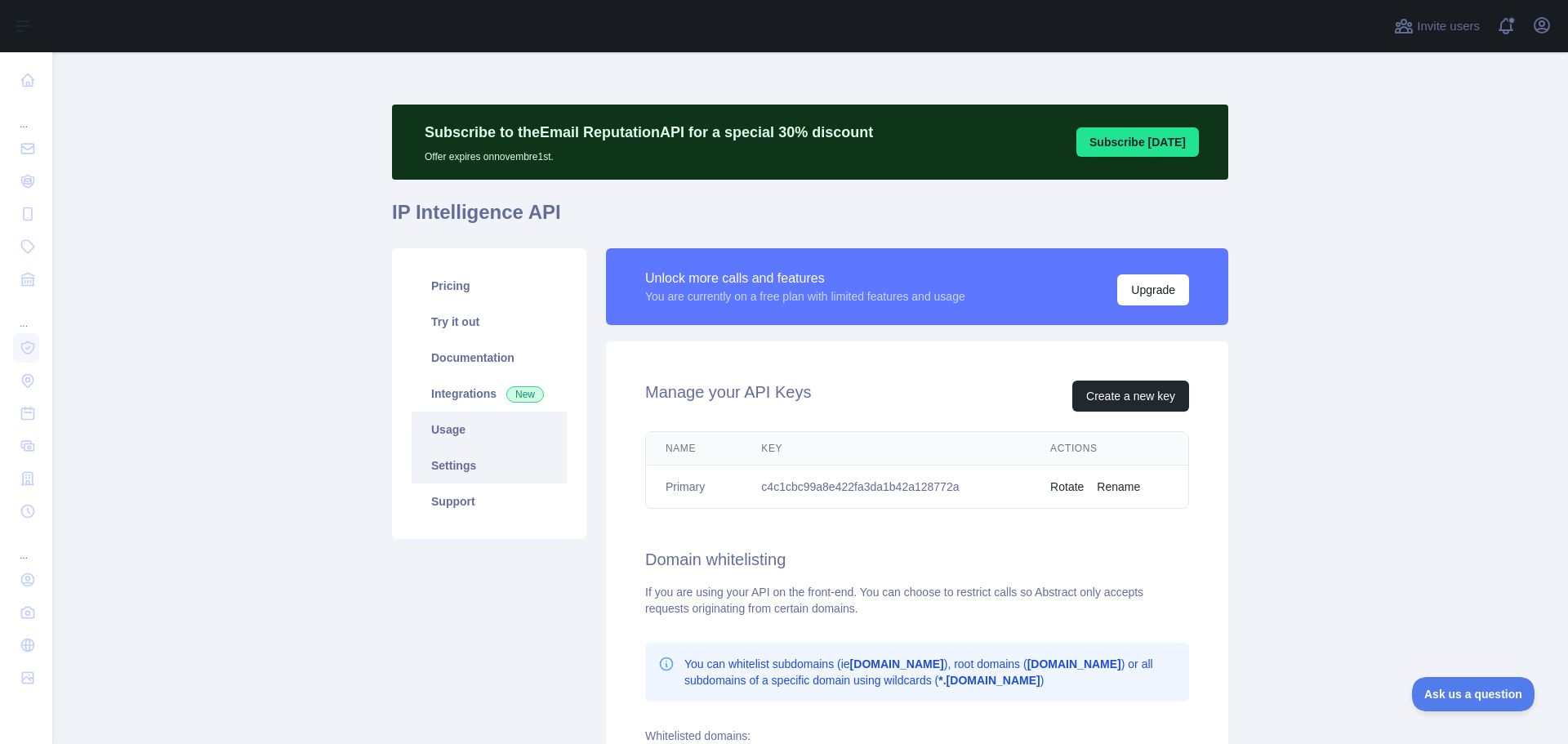
click at [498, 428] on link "Usage" at bounding box center [489, 429] width 155 height 36
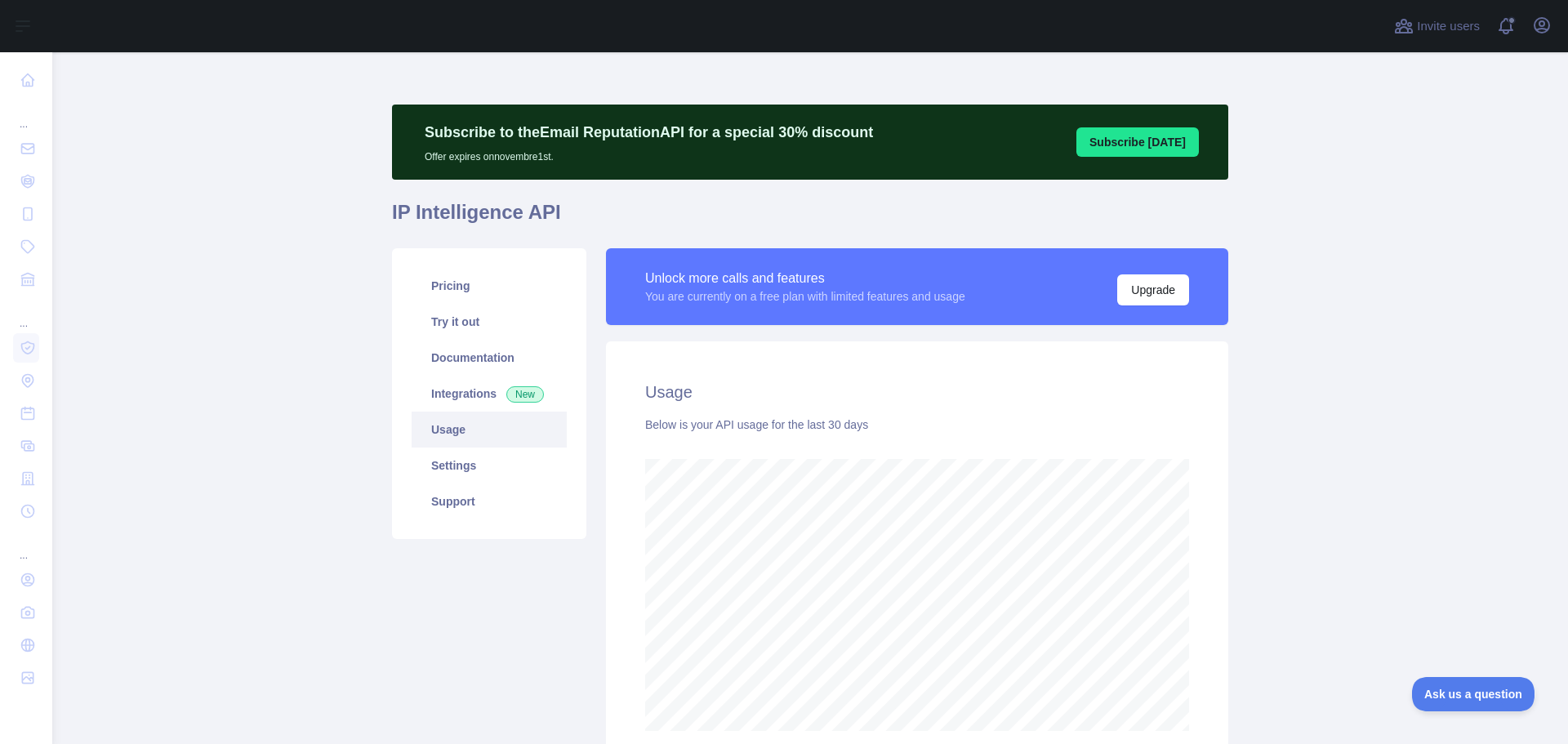
scroll to position [691, 1503]
click at [535, 334] on link "Try it out" at bounding box center [489, 322] width 155 height 36
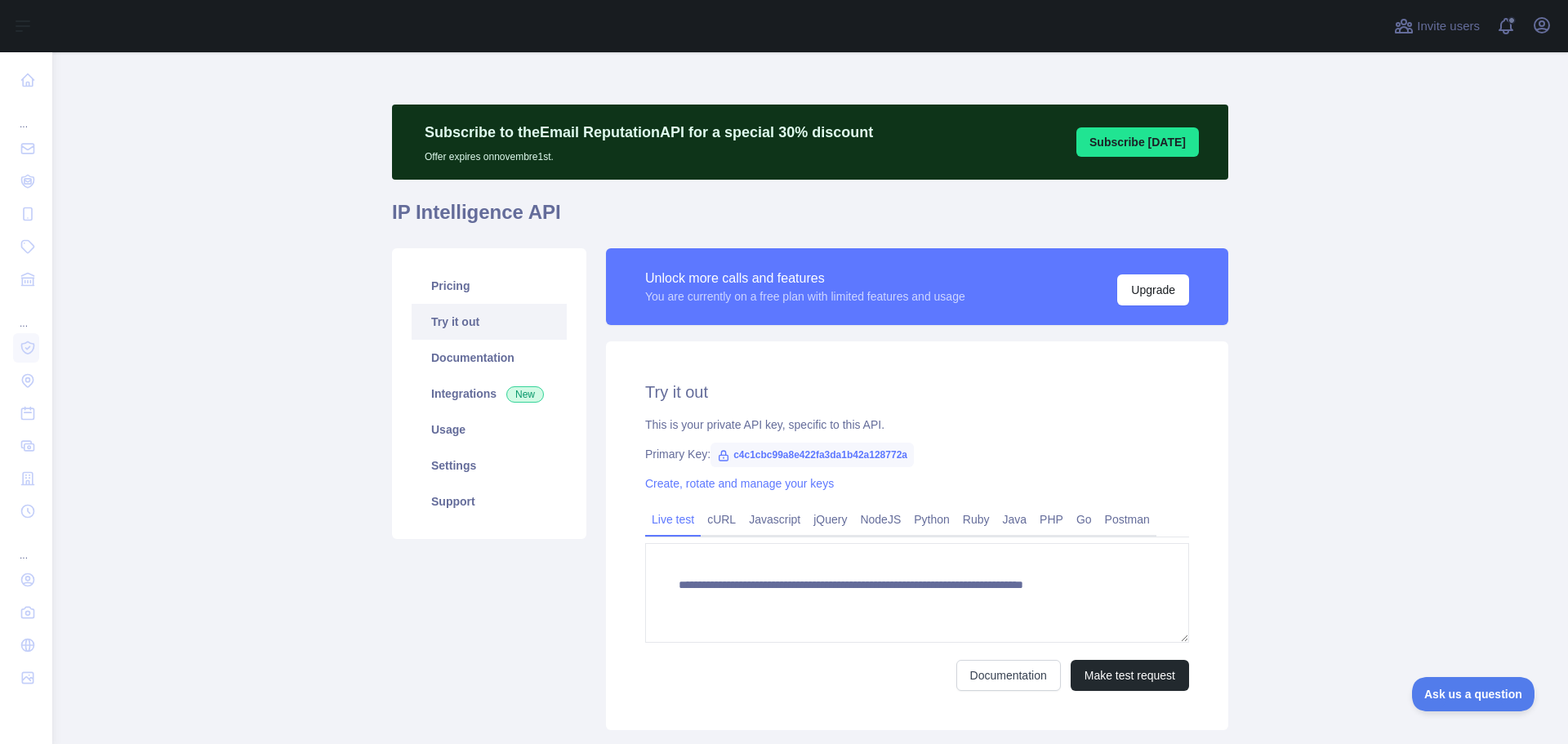
type textarea "**********"
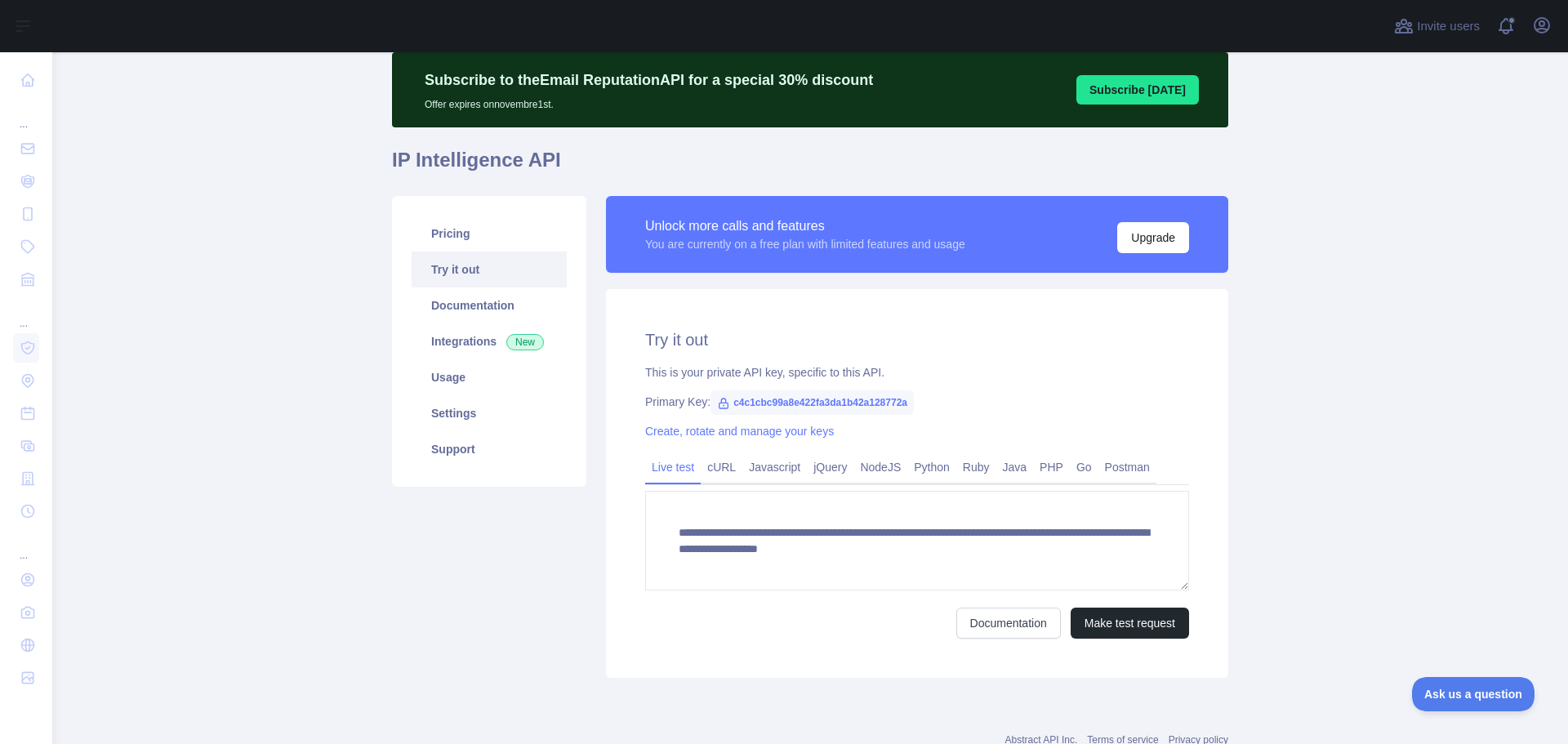
scroll to position [107, 0]
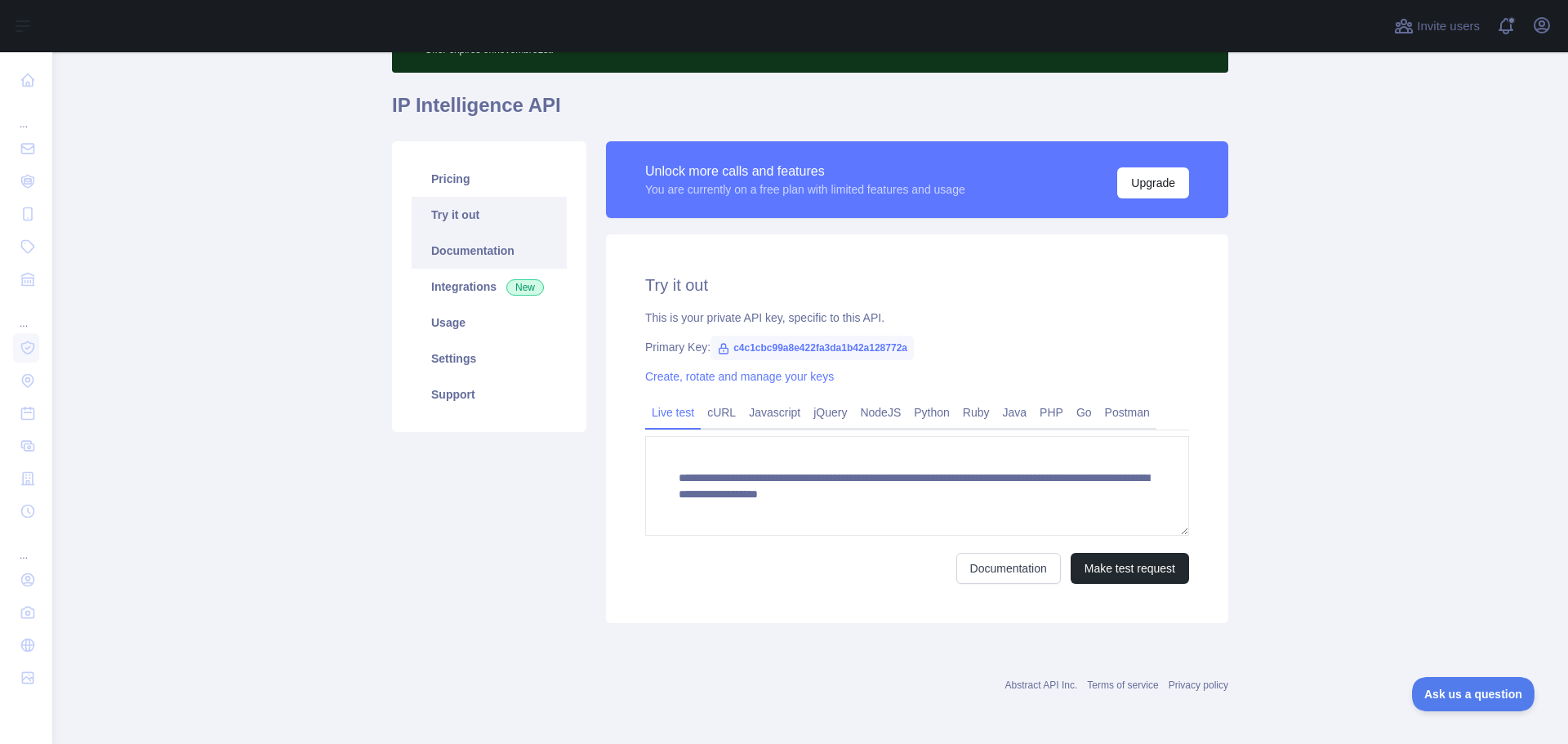
click at [522, 250] on link "Documentation" at bounding box center [489, 251] width 155 height 36
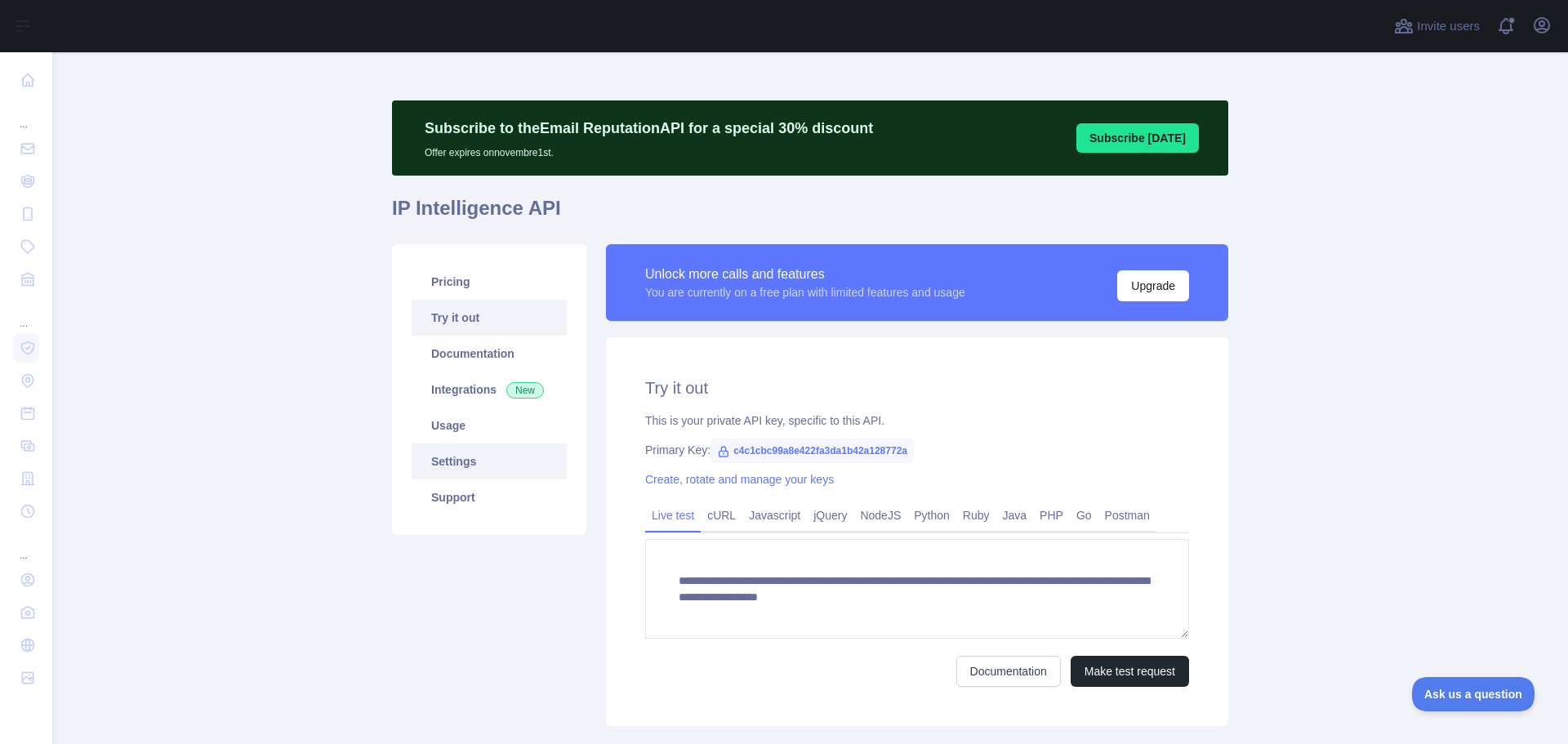
scroll to position [0, 0]
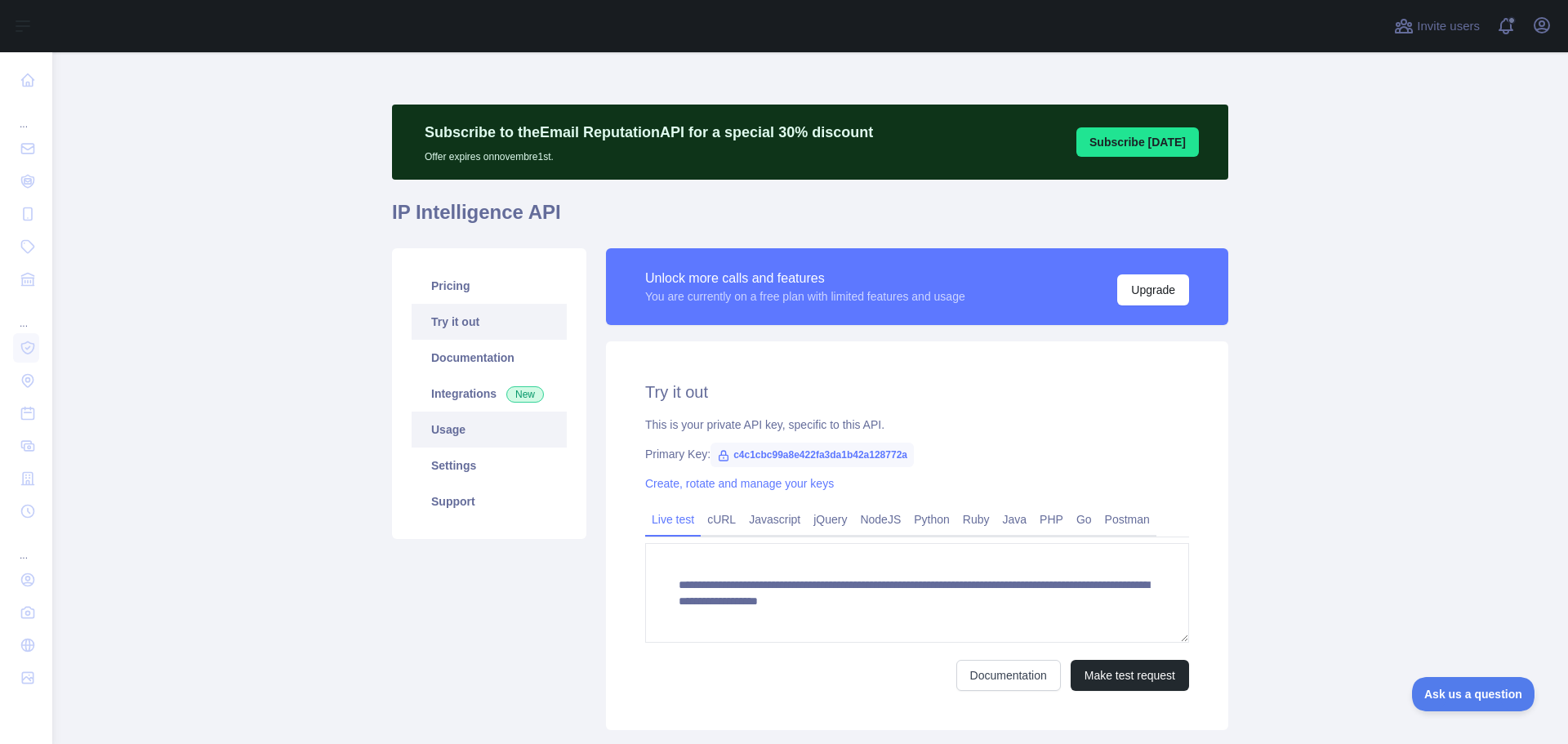
click at [471, 433] on link "Usage" at bounding box center [489, 429] width 155 height 36
